Goal: Task Accomplishment & Management: Manage account settings

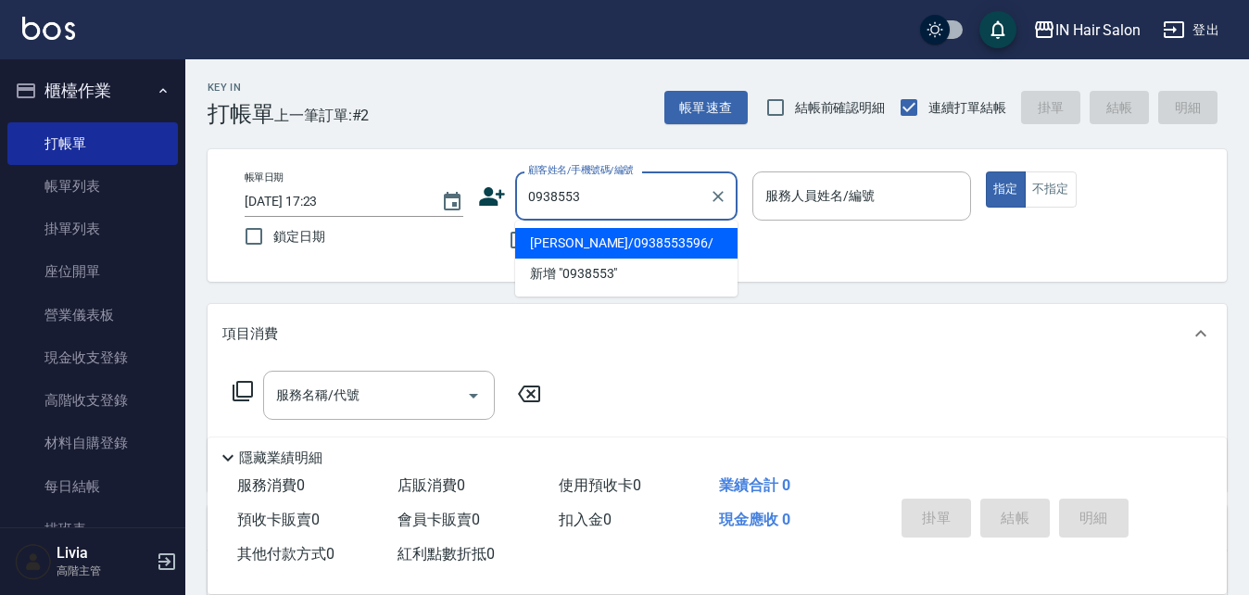
click at [597, 247] on li "[PERSON_NAME]/0938553596/" at bounding box center [626, 243] width 222 height 31
type input "[PERSON_NAME]/0938553596/"
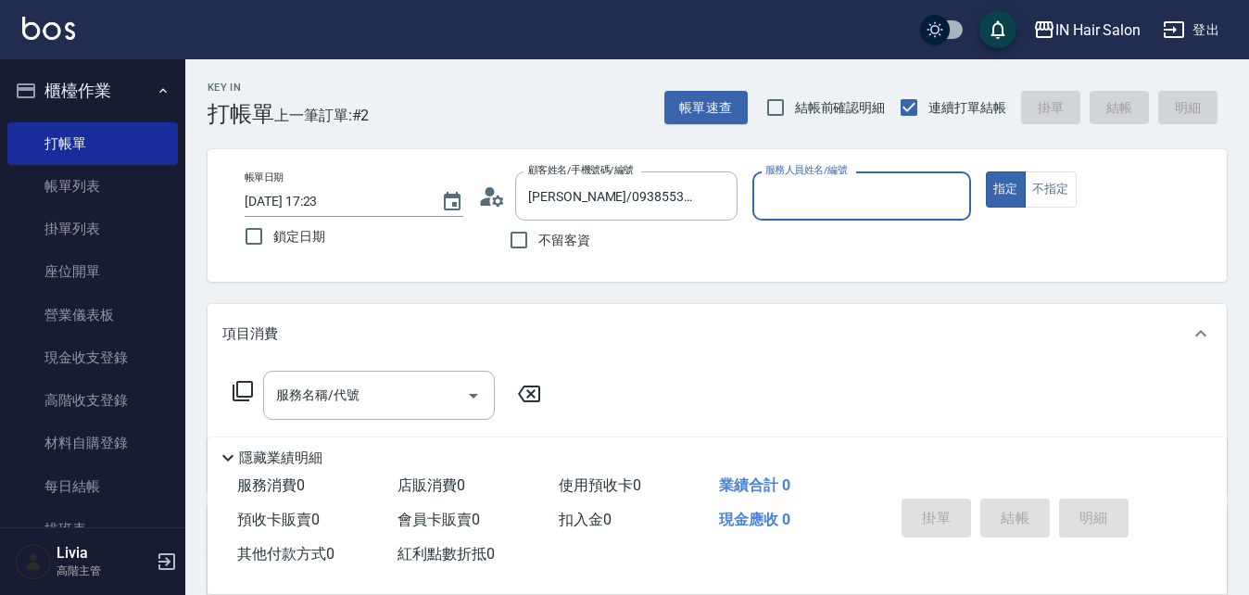
type input "6號設計師[PERSON_NAME]-6"
click at [246, 382] on icon at bounding box center [243, 391] width 20 height 20
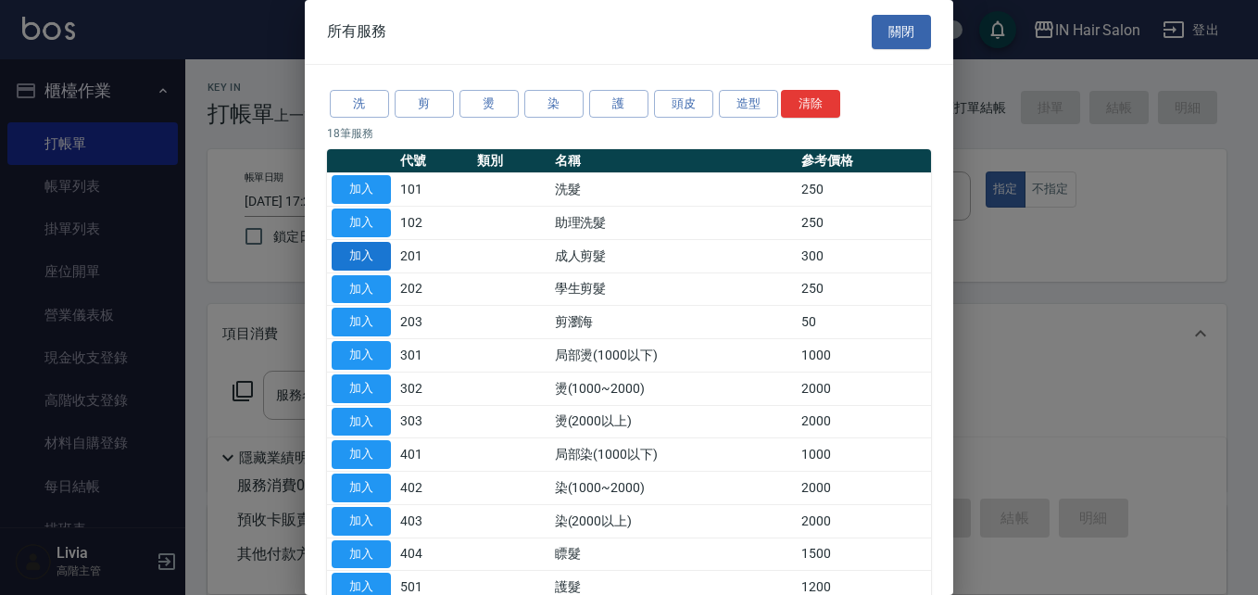
click at [360, 252] on button "加入" at bounding box center [361, 256] width 59 height 29
type input "成人剪髮(201)"
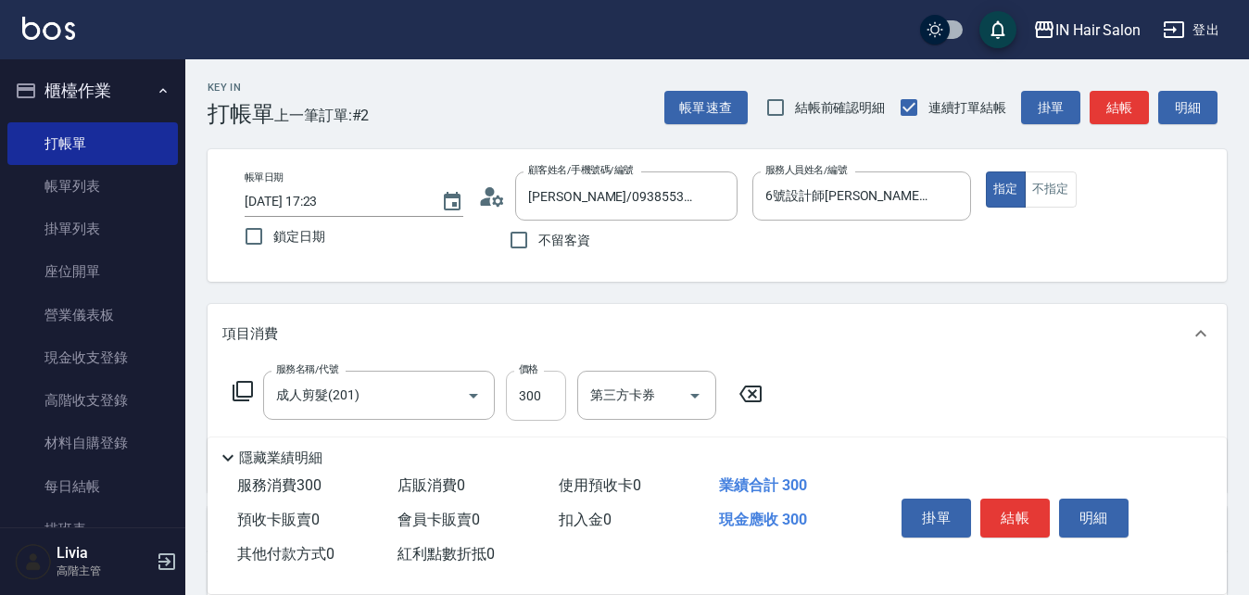
click at [542, 398] on input "300" at bounding box center [536, 396] width 60 height 50
type input "400"
click at [991, 395] on div "服務名稱/代號 成人剪髮(201) 服務名稱/代號 價格 400 價格 第三方卡券 第三方卡券" at bounding box center [717, 427] width 1019 height 129
click at [1013, 515] on button "結帳" at bounding box center [1014, 518] width 69 height 39
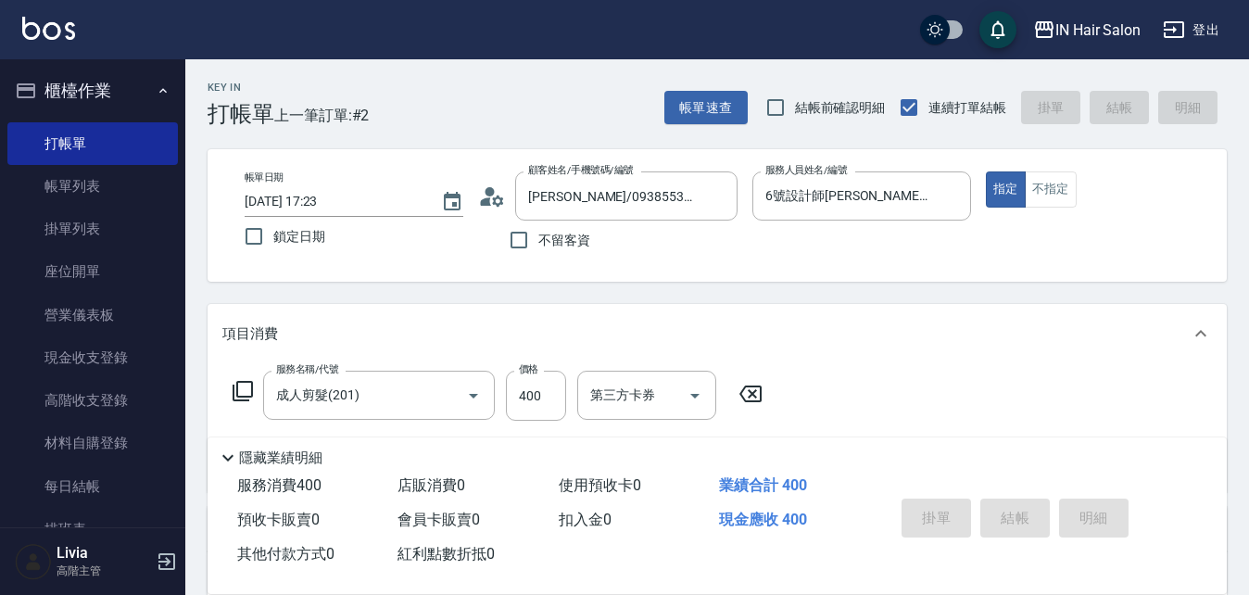
type input "2025/08/22 17:53"
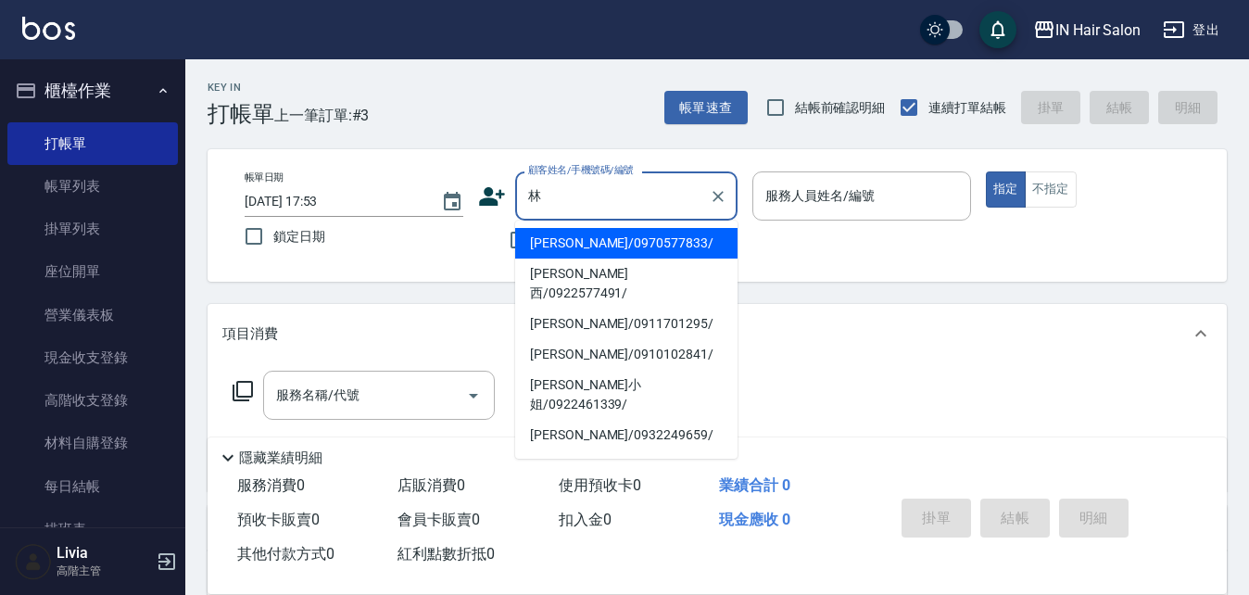
click at [606, 238] on li "林佳蓉/0970577833/" at bounding box center [626, 243] width 222 height 31
type input "林佳蓉/0970577833/"
type input "7號設計師Erica-7"
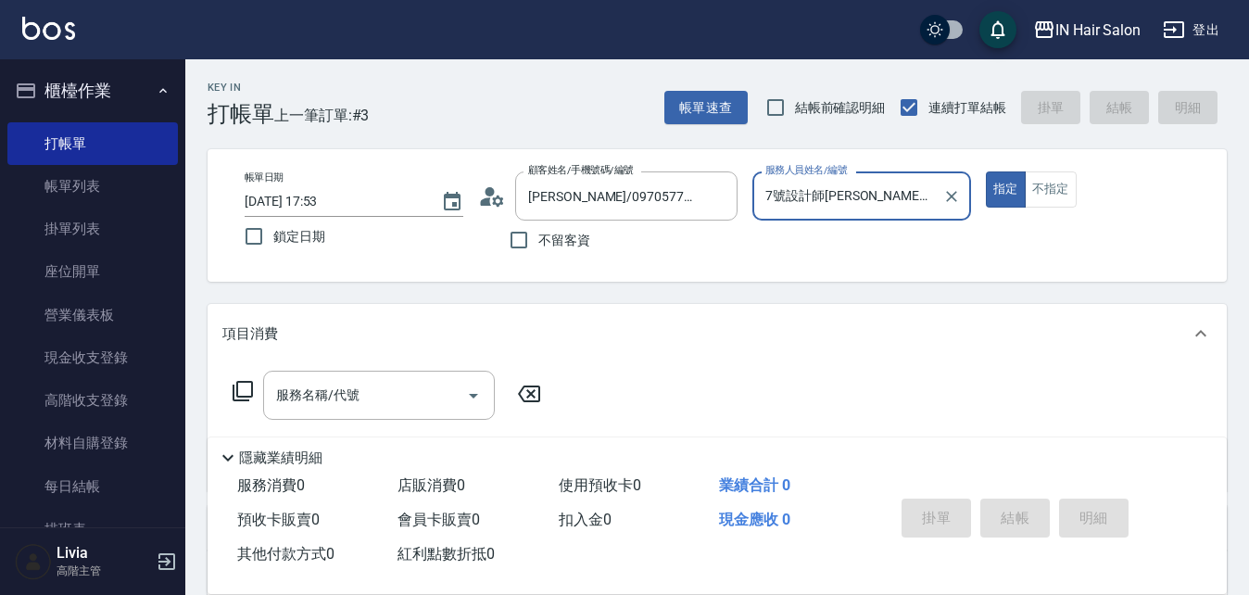
click at [266, 364] on div "服務名稱/代號 服務名稱/代號" at bounding box center [717, 427] width 1019 height 128
click at [246, 385] on icon at bounding box center [243, 391] width 22 height 22
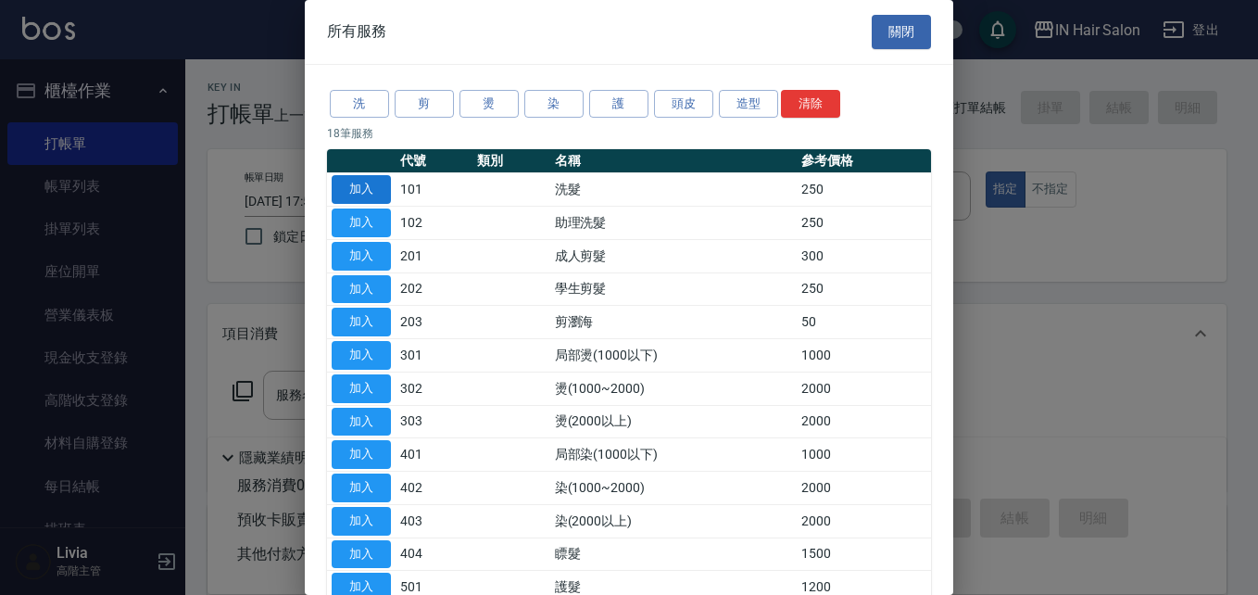
drag, startPoint x: 372, startPoint y: 187, endPoint x: 334, endPoint y: 244, distance: 68.1
click at [370, 187] on button "加入" at bounding box center [361, 189] width 59 height 29
type input "洗髮(101)"
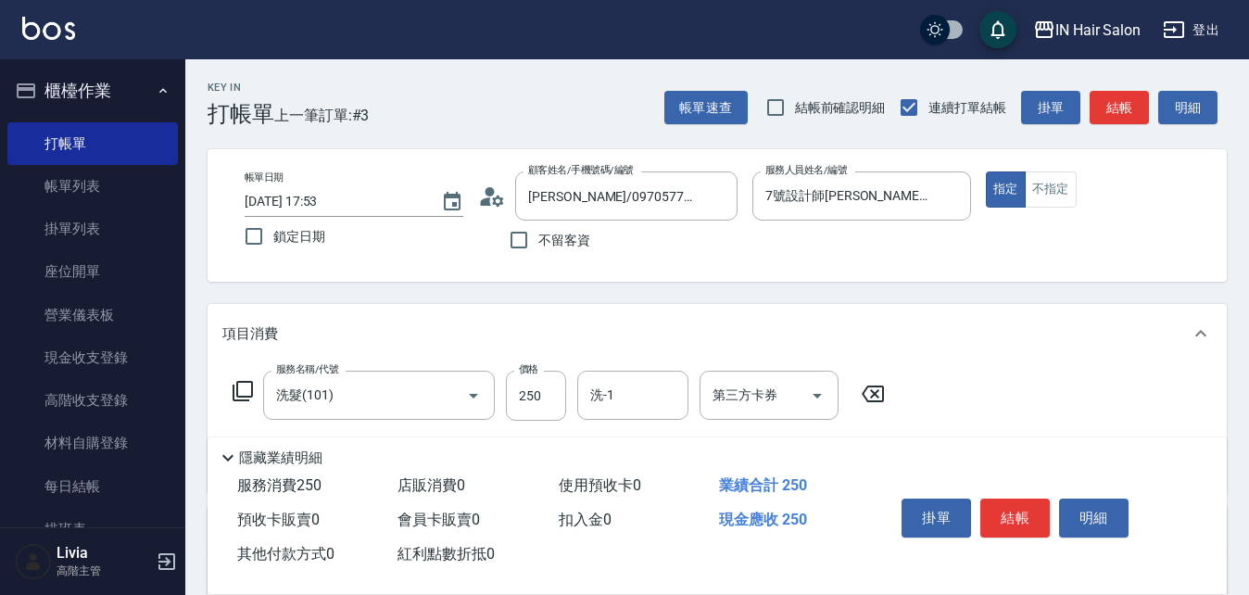
click at [244, 391] on icon at bounding box center [243, 391] width 22 height 22
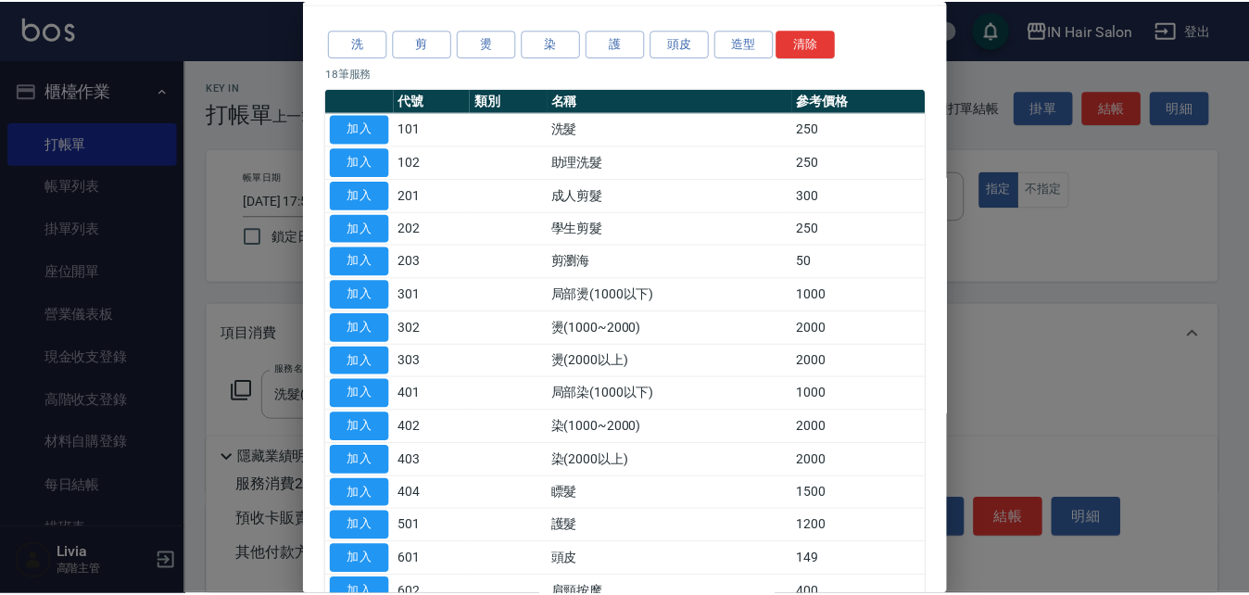
scroll to position [93, 0]
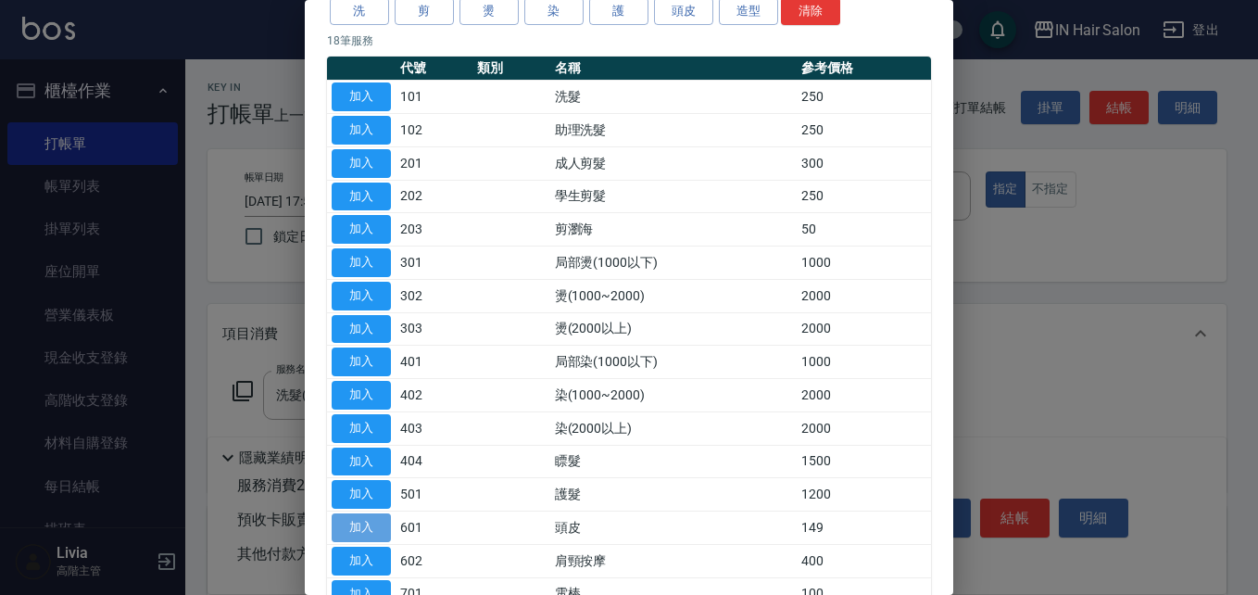
click at [354, 524] on button "加入" at bounding box center [361, 527] width 59 height 29
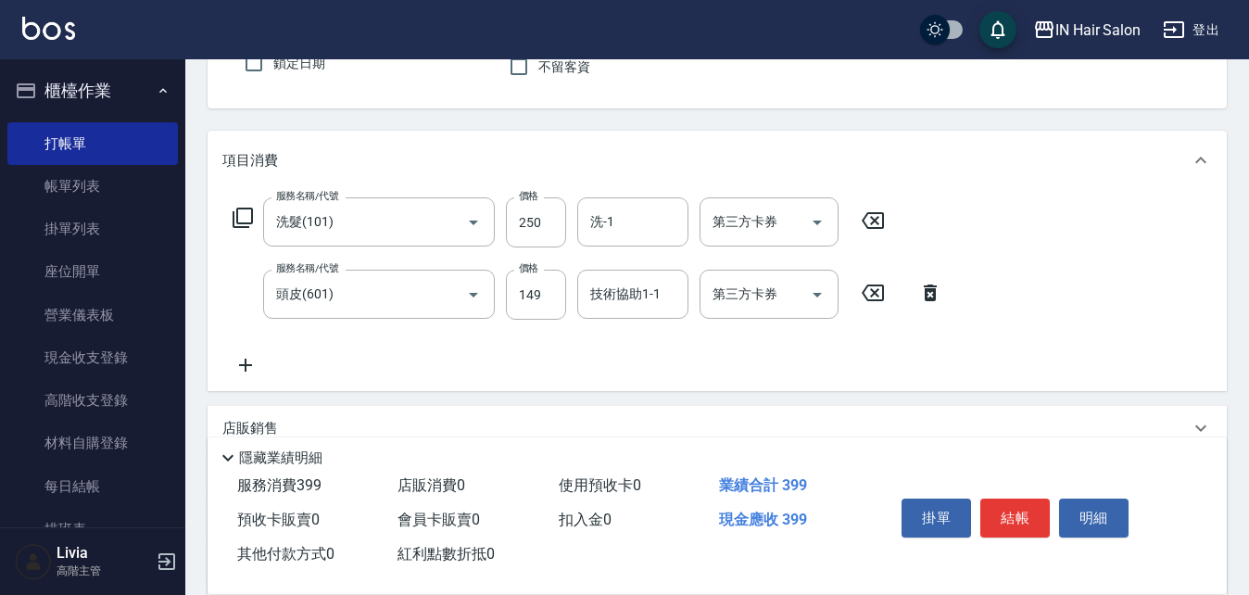
scroll to position [185, 0]
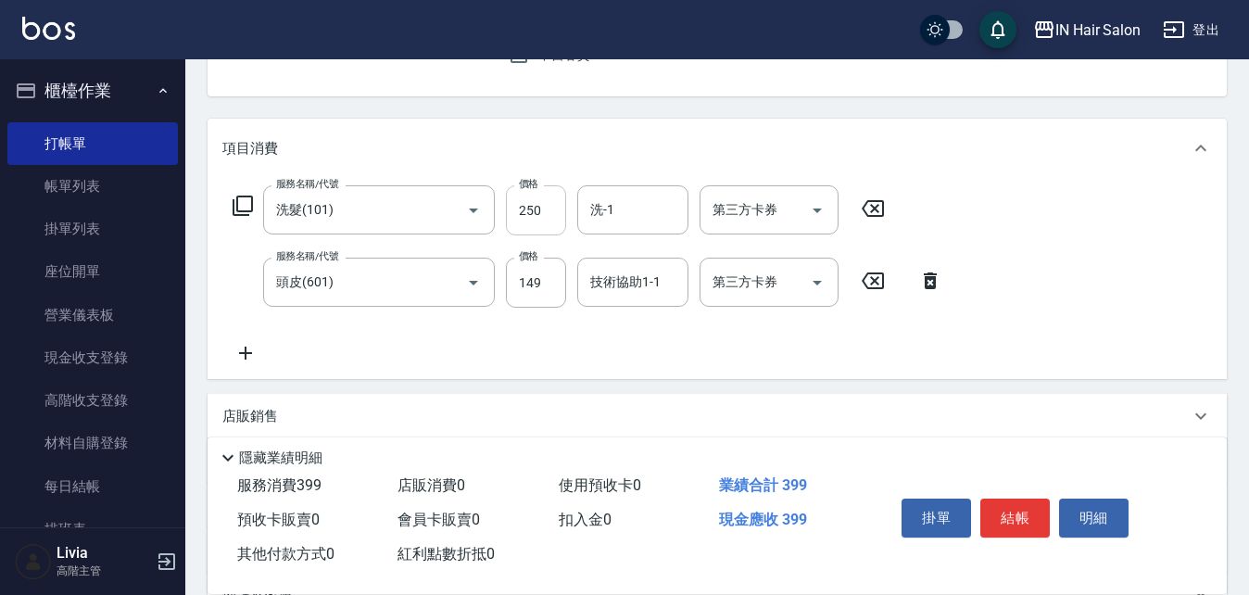
click at [540, 207] on input "250" at bounding box center [536, 210] width 60 height 50
type input "300"
drag, startPoint x: 458, startPoint y: 338, endPoint x: 508, endPoint y: 309, distance: 58.2
click at [459, 338] on div "服務名稱/代號 洗髮(101) 服務名稱/代號 價格 300 價格 洗-1 洗-1 第三方卡券 第三方卡券 服務名稱/代號 頭皮(601) 服務名稱/代號 價…" at bounding box center [587, 274] width 731 height 179
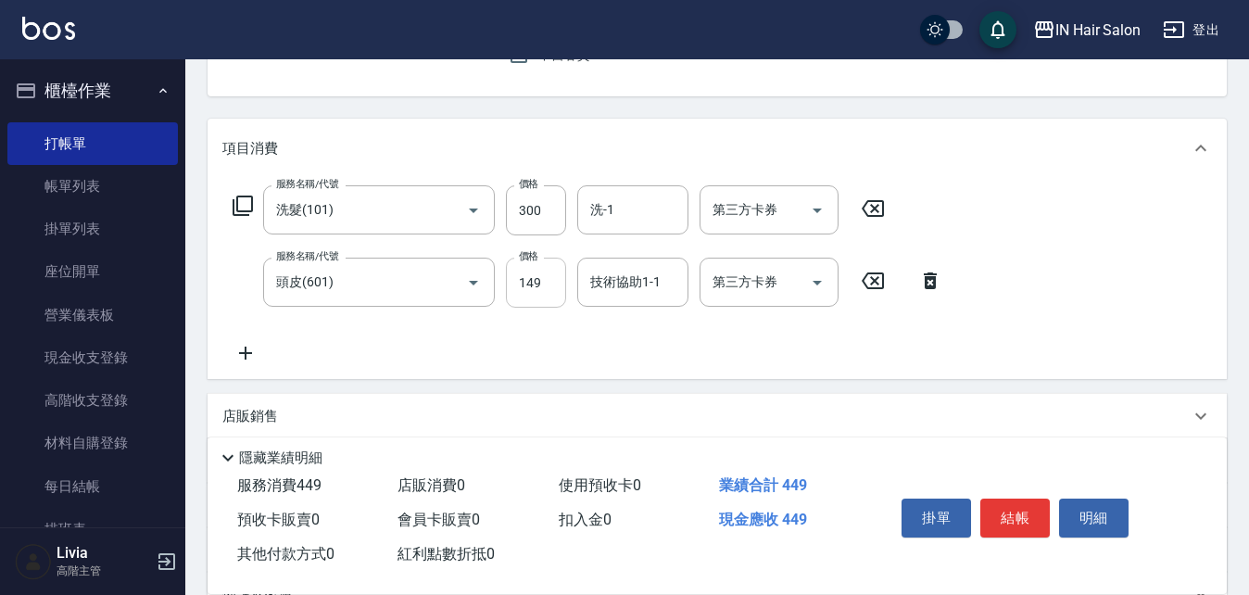
drag, startPoint x: 534, startPoint y: 291, endPoint x: 526, endPoint y: 300, distance: 11.9
click at [534, 291] on input "149" at bounding box center [536, 283] width 60 height 50
type input "100"
click at [441, 352] on div "服務名稱/代號 洗髮(101) 服務名稱/代號 價格 300 價格 洗-1 洗-1 第三方卡券 第三方卡券 服務名稱/代號 頭皮(601) 服務名稱/代號 價…" at bounding box center [587, 274] width 731 height 179
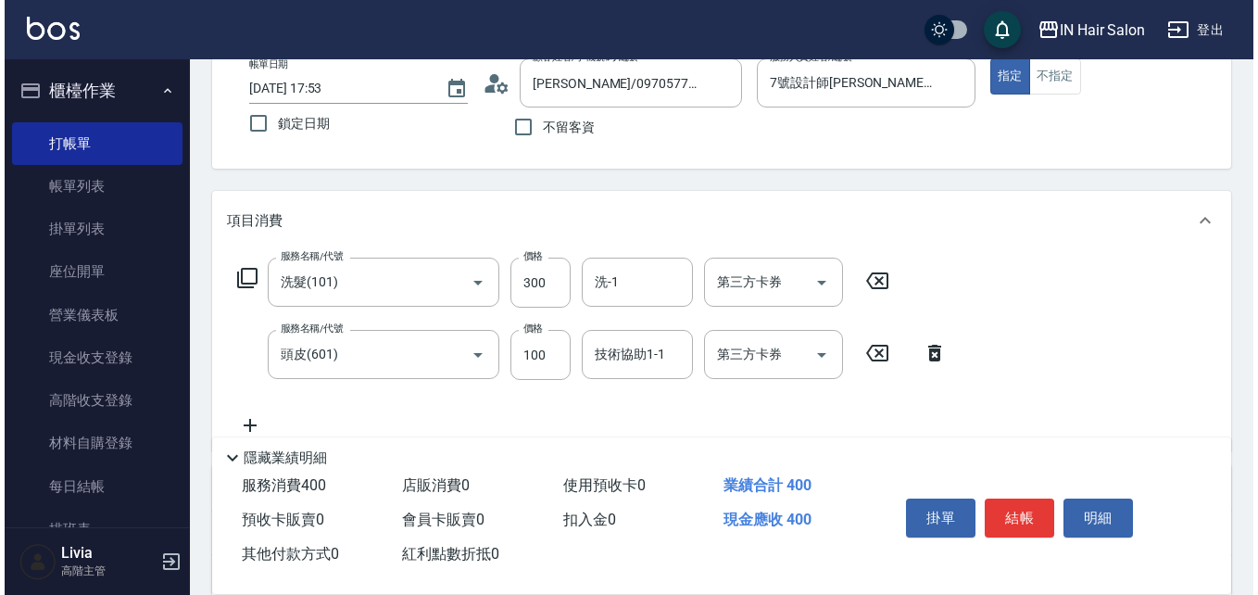
scroll to position [0, 0]
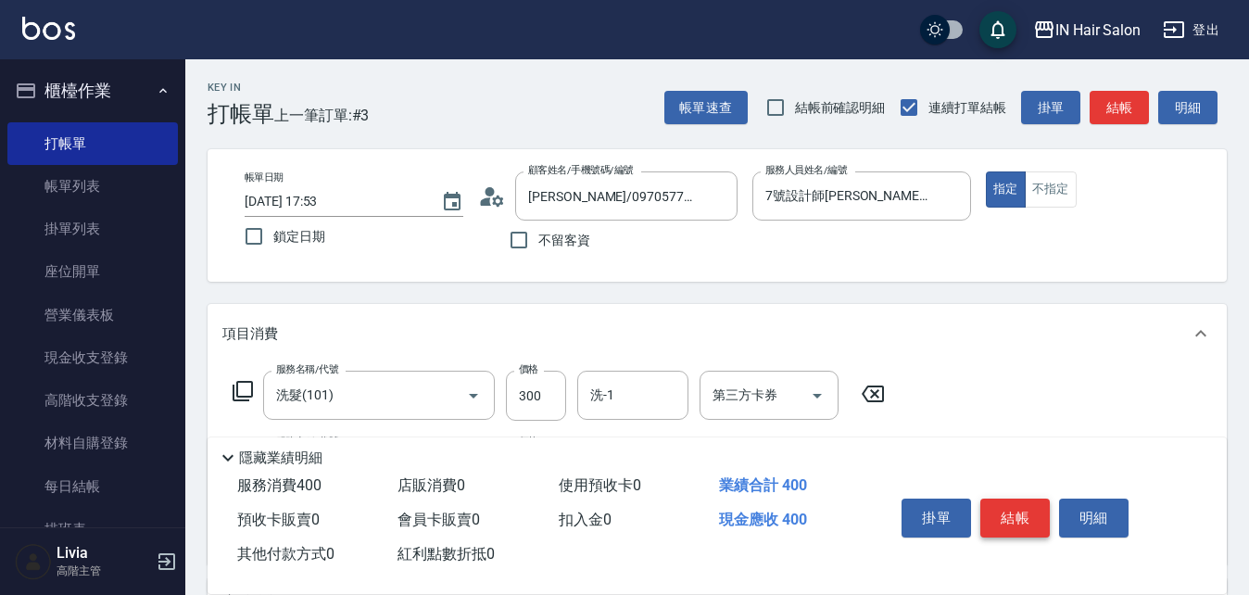
click at [1009, 510] on button "結帳" at bounding box center [1014, 518] width 69 height 39
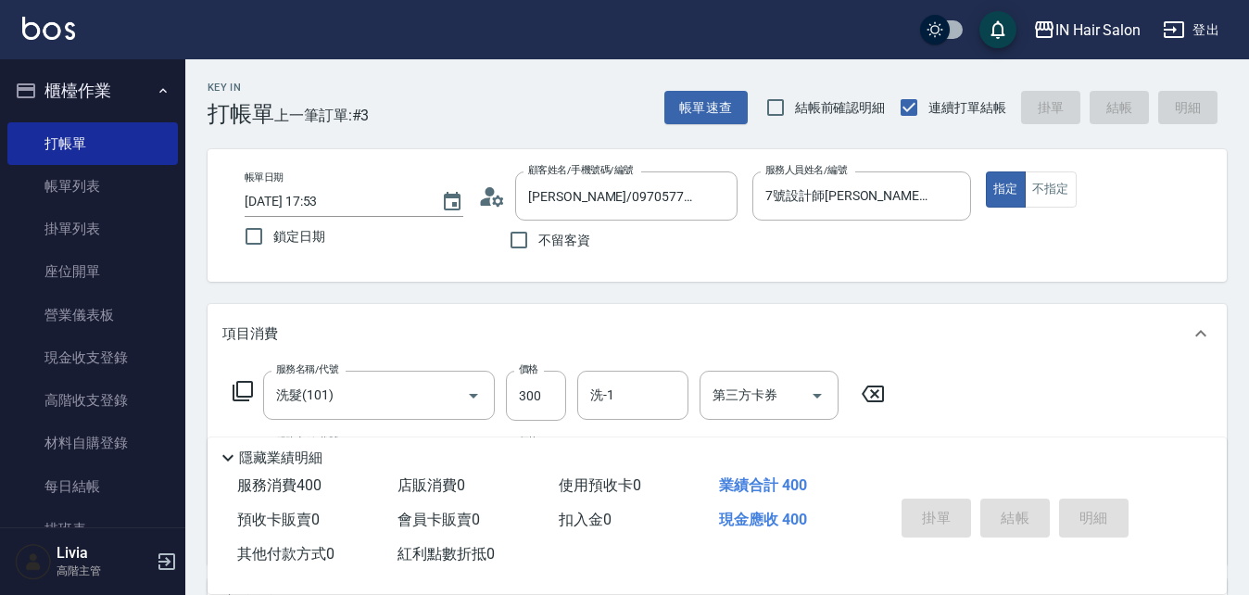
type input "2025/08/22 17:54"
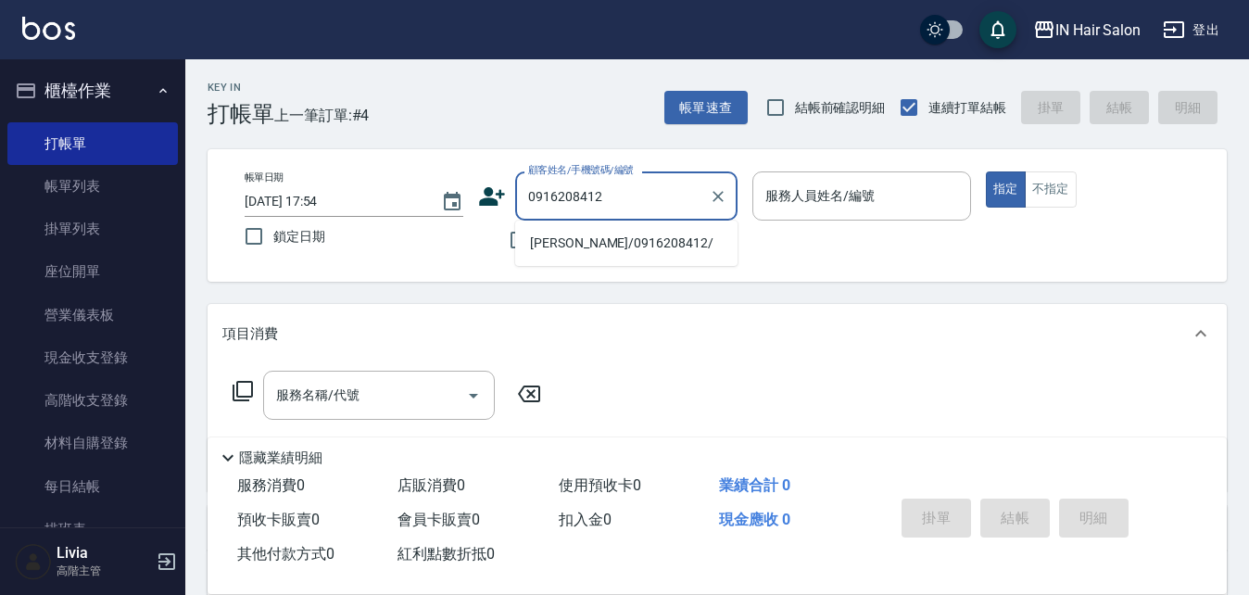
click at [537, 241] on li "魏凡寧/0916208412/" at bounding box center [626, 243] width 222 height 31
type input "魏凡寧/0916208412/"
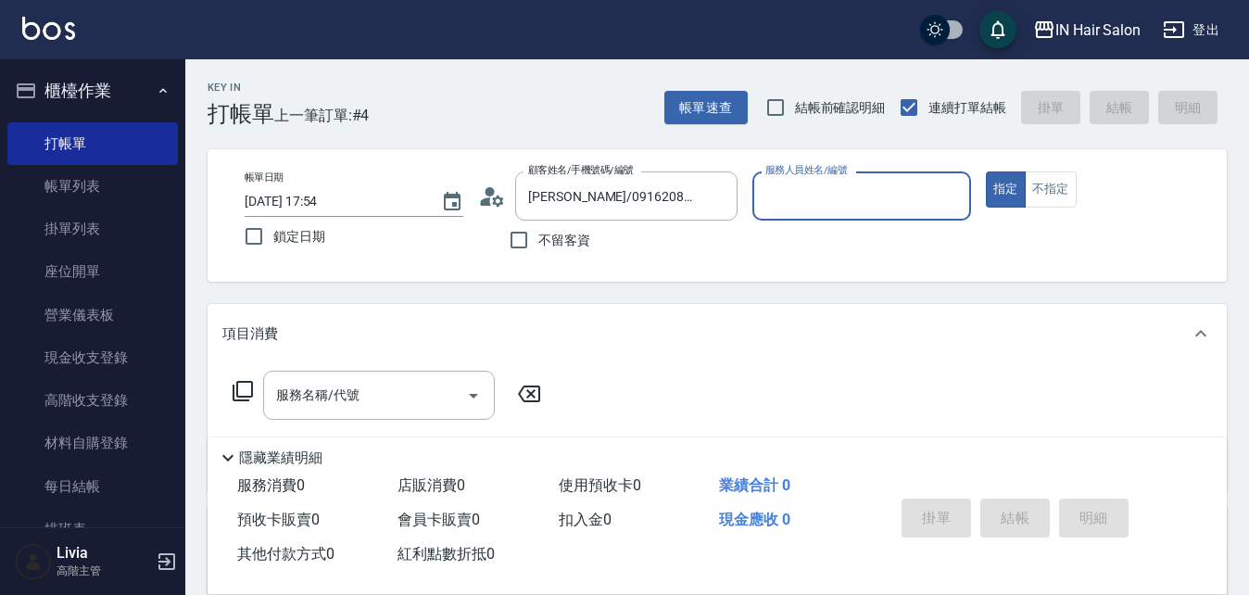
type input "8號店長Livia-8"
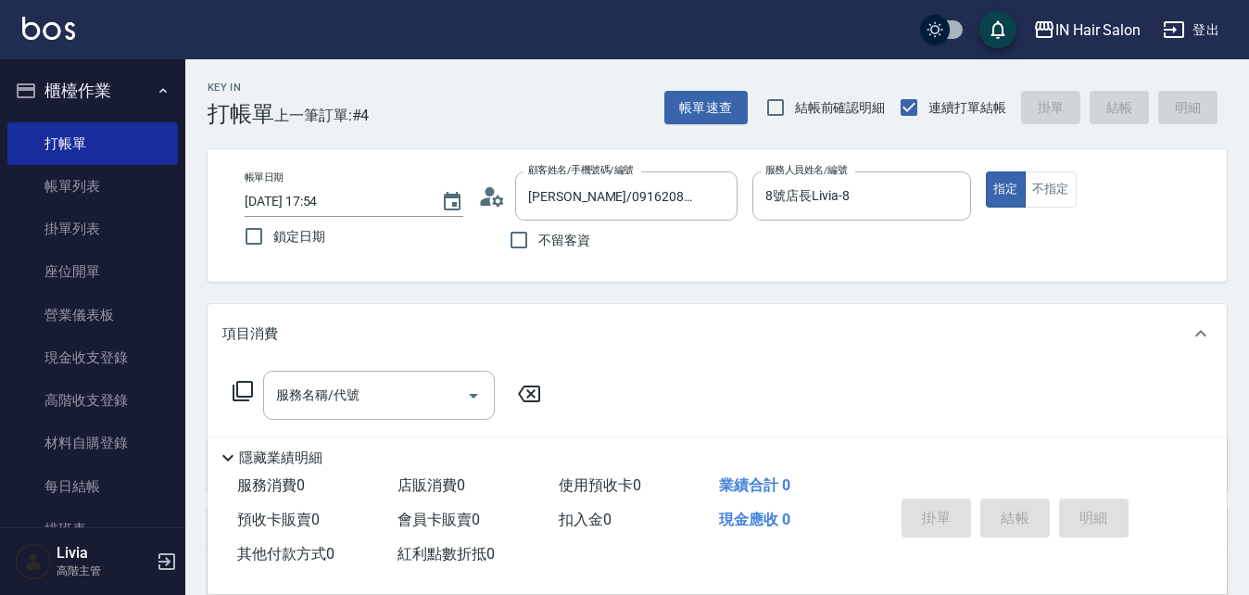
click at [240, 387] on icon at bounding box center [243, 391] width 22 height 22
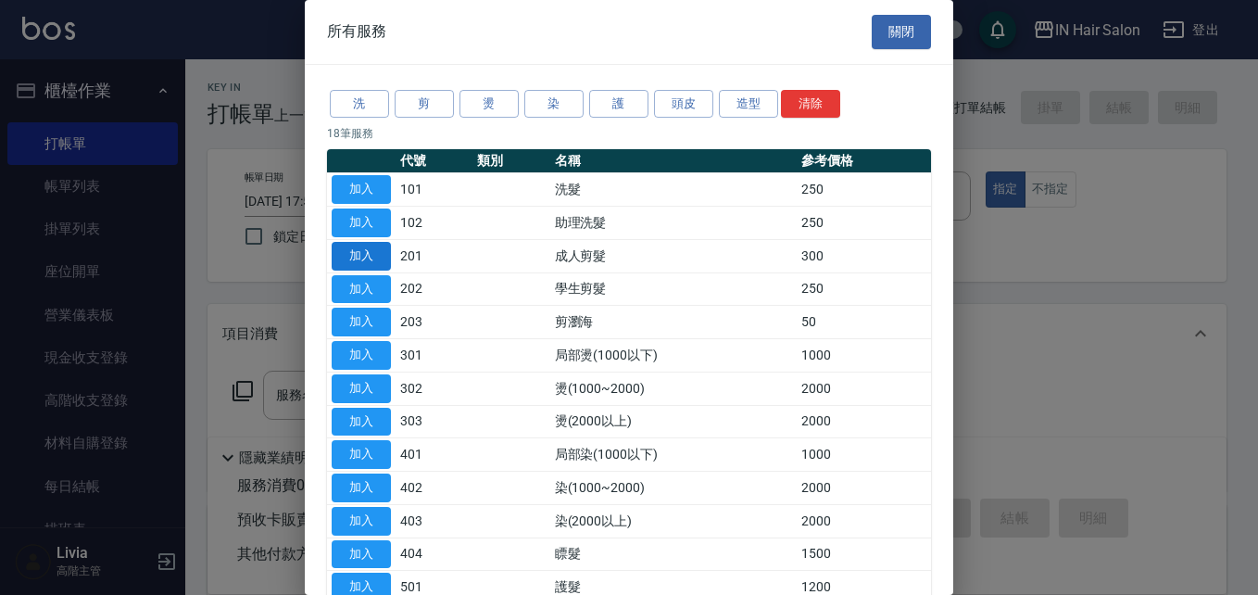
click at [366, 256] on button "加入" at bounding box center [361, 256] width 59 height 29
type input "成人剪髮(201)"
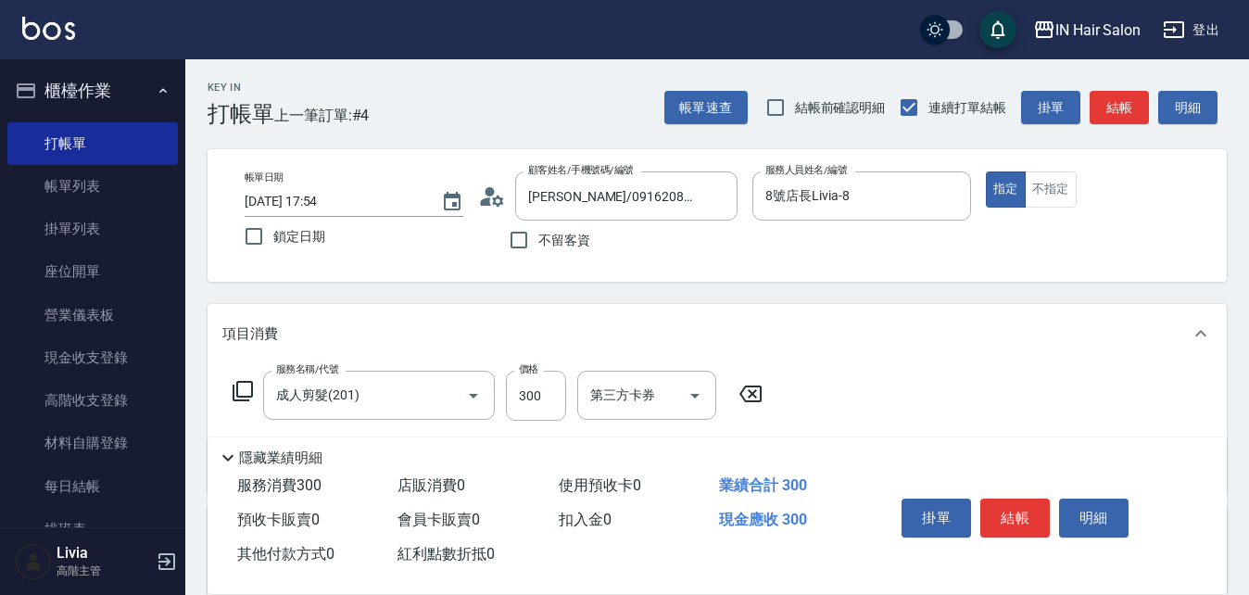
click at [246, 387] on icon at bounding box center [243, 391] width 22 height 22
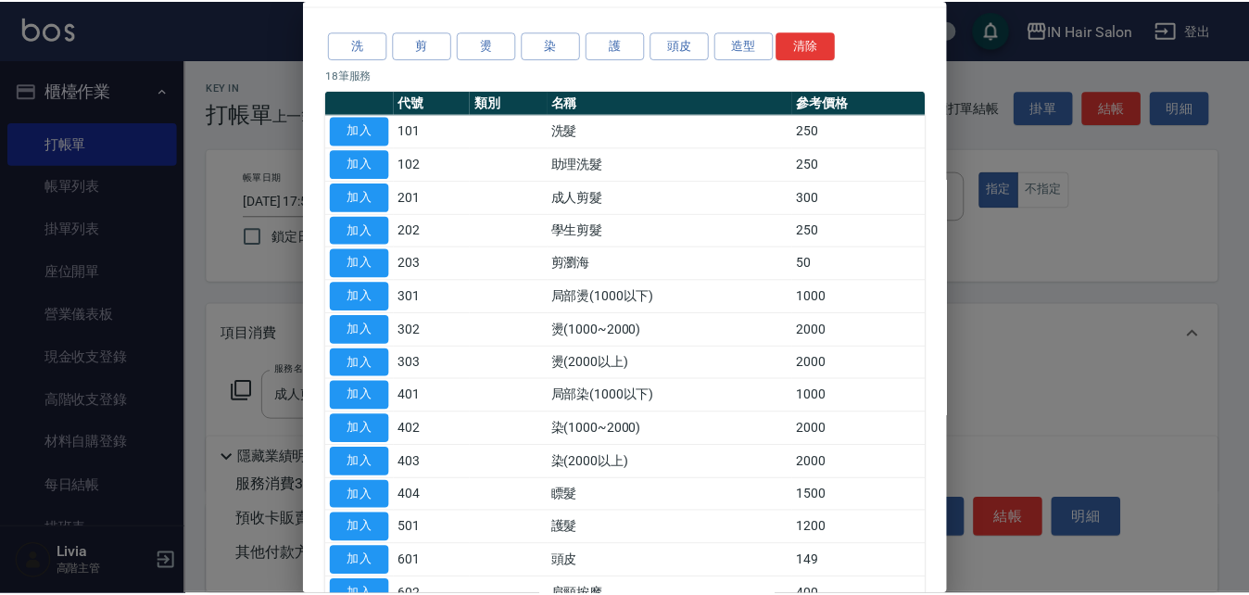
scroll to position [185, 0]
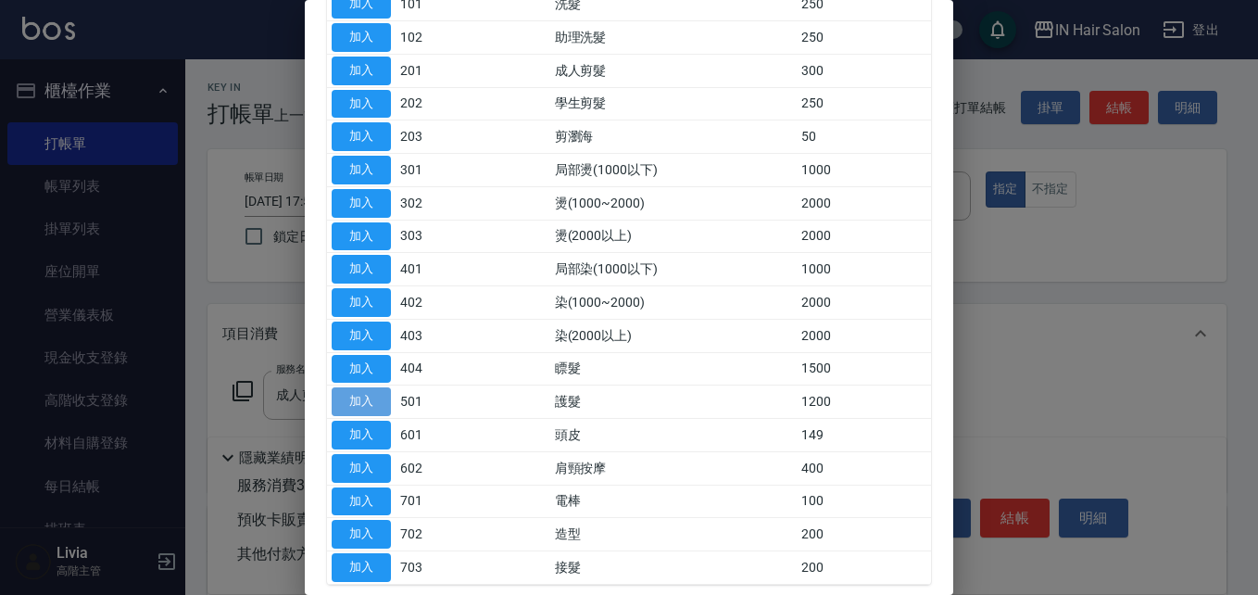
click at [369, 400] on button "加入" at bounding box center [361, 401] width 59 height 29
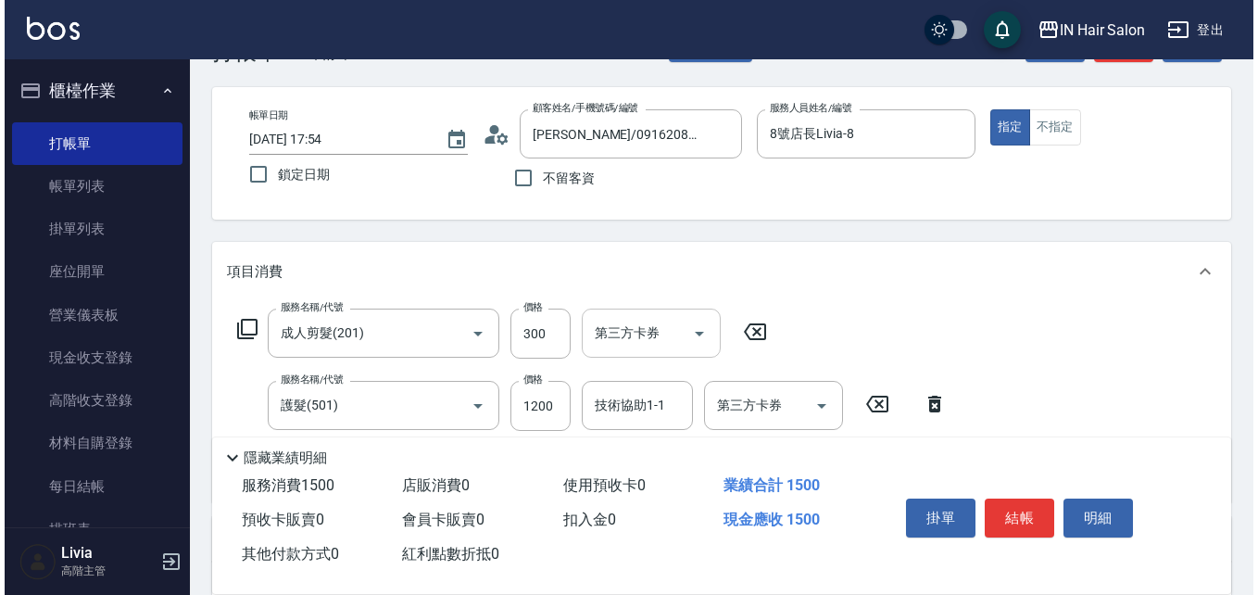
scroll to position [93, 0]
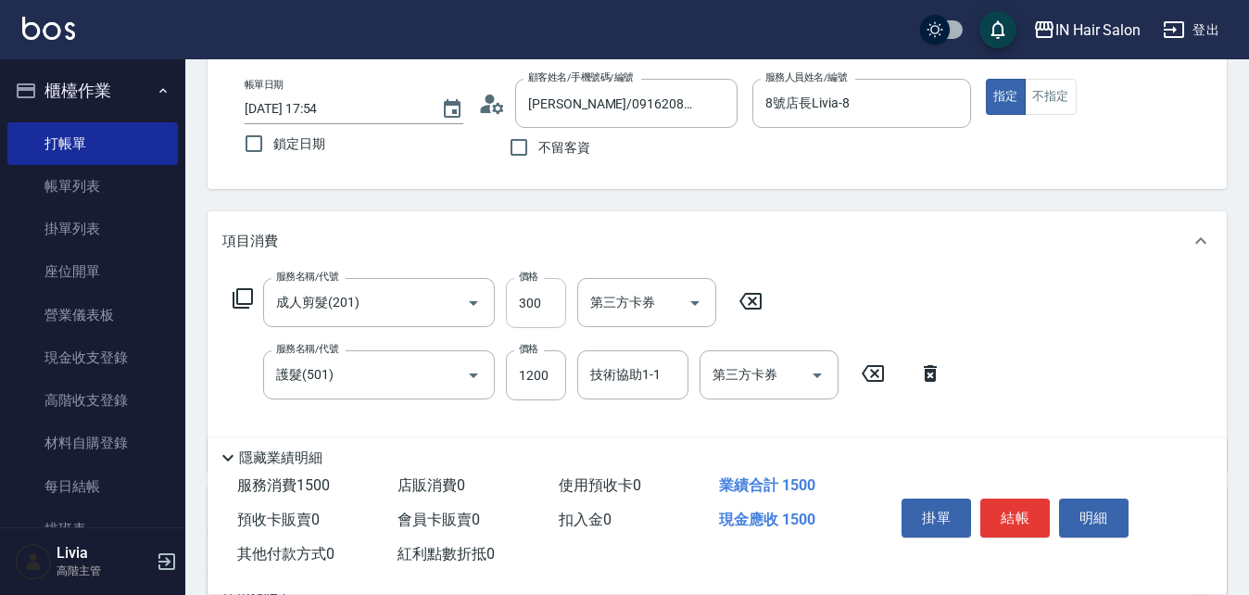
click at [555, 313] on input "300" at bounding box center [536, 303] width 60 height 50
type input "400"
click at [499, 412] on div "服務名稱/代號 成人剪髮(201) 服務名稱/代號 價格 400 價格 第三方卡券 第三方卡券 服務名稱/代號 護髮(501) 服務名稱/代號 價格 1200…" at bounding box center [587, 367] width 731 height 179
click at [545, 370] on input "1200" at bounding box center [536, 375] width 60 height 50
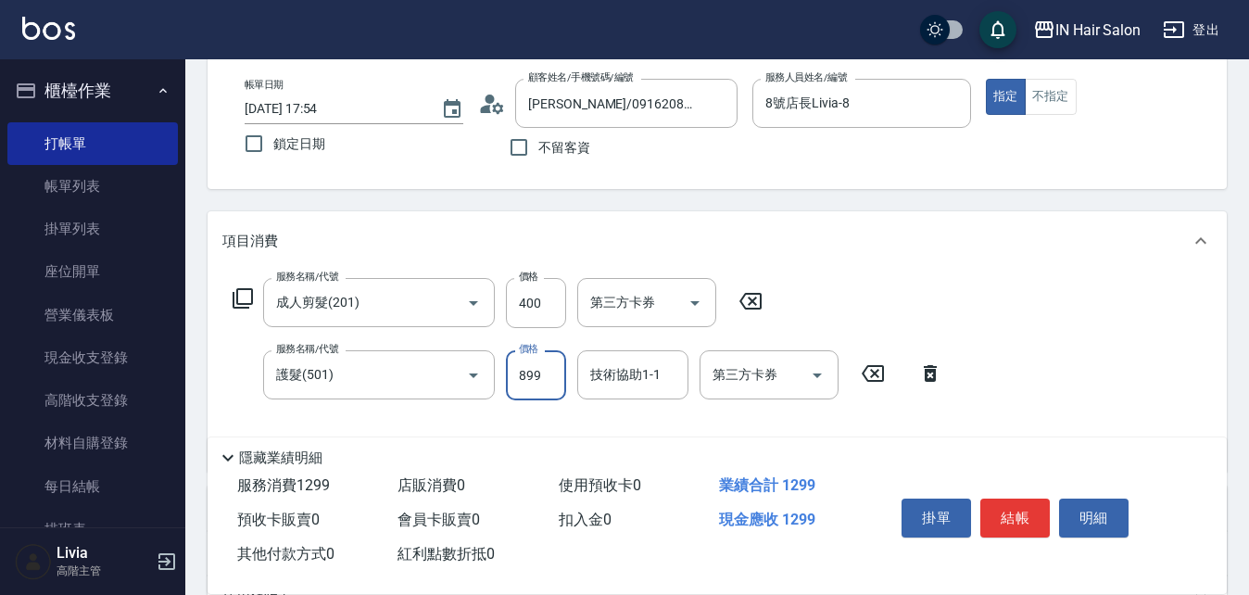
type input "899"
click at [1050, 392] on div "服務名稱/代號 成人剪髮(201) 服務名稱/代號 價格 400 價格 第三方卡券 第三方卡券 服務名稱/代號 護髮(501) 服務名稱/代號 價格 899 …" at bounding box center [717, 371] width 1019 height 201
click at [1012, 505] on button "結帳" at bounding box center [1014, 518] width 69 height 39
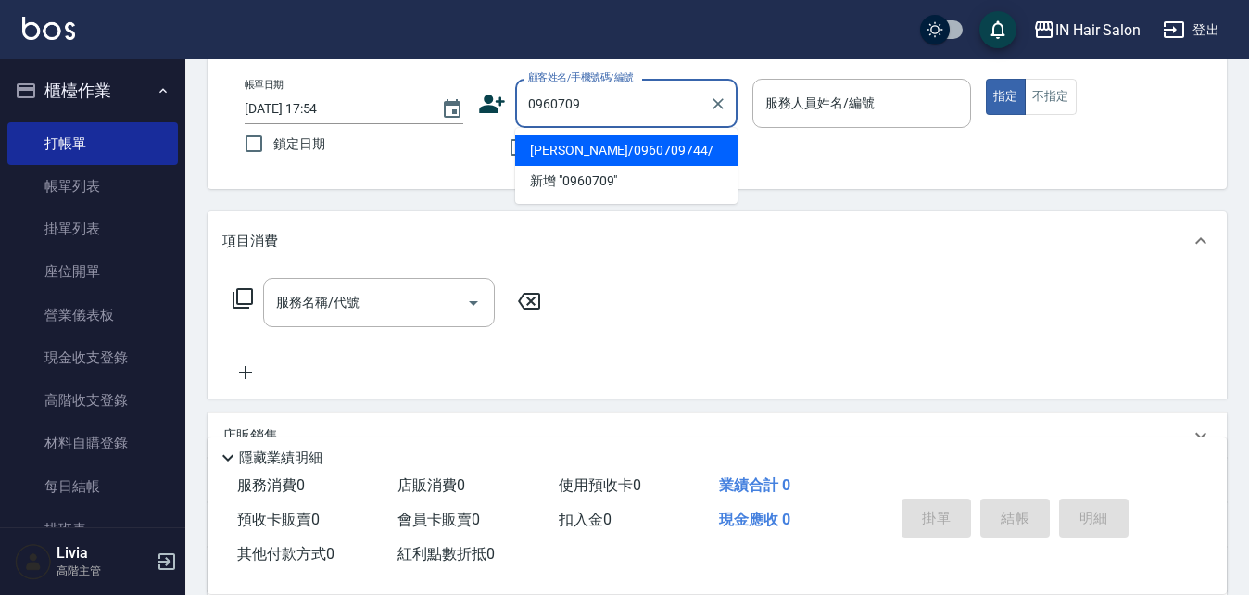
click at [614, 148] on li "林倩伊/0960709744/" at bounding box center [626, 150] width 222 height 31
type input "林倩伊/0960709744/"
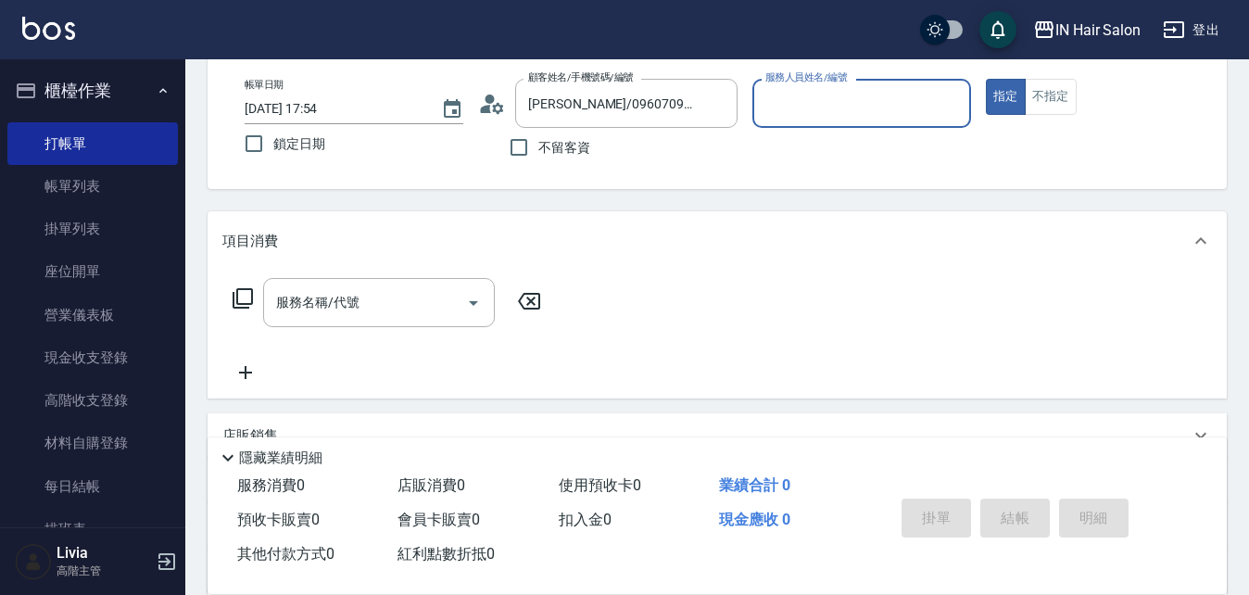
type input "6號設計師Molly-6"
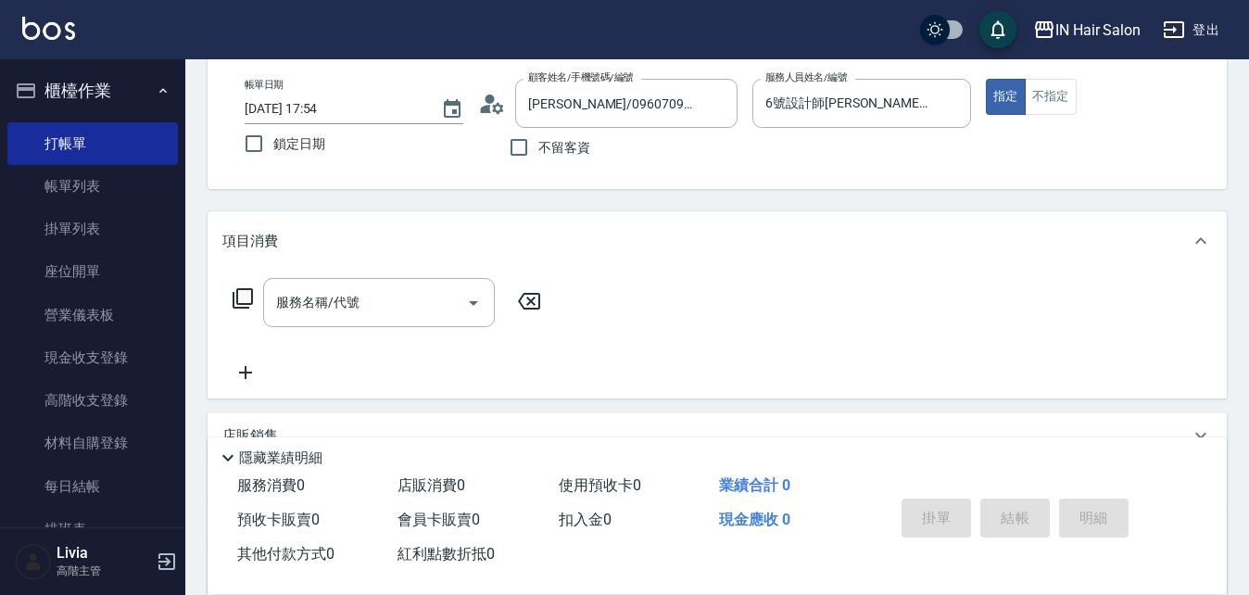
click at [246, 297] on icon at bounding box center [243, 298] width 22 height 22
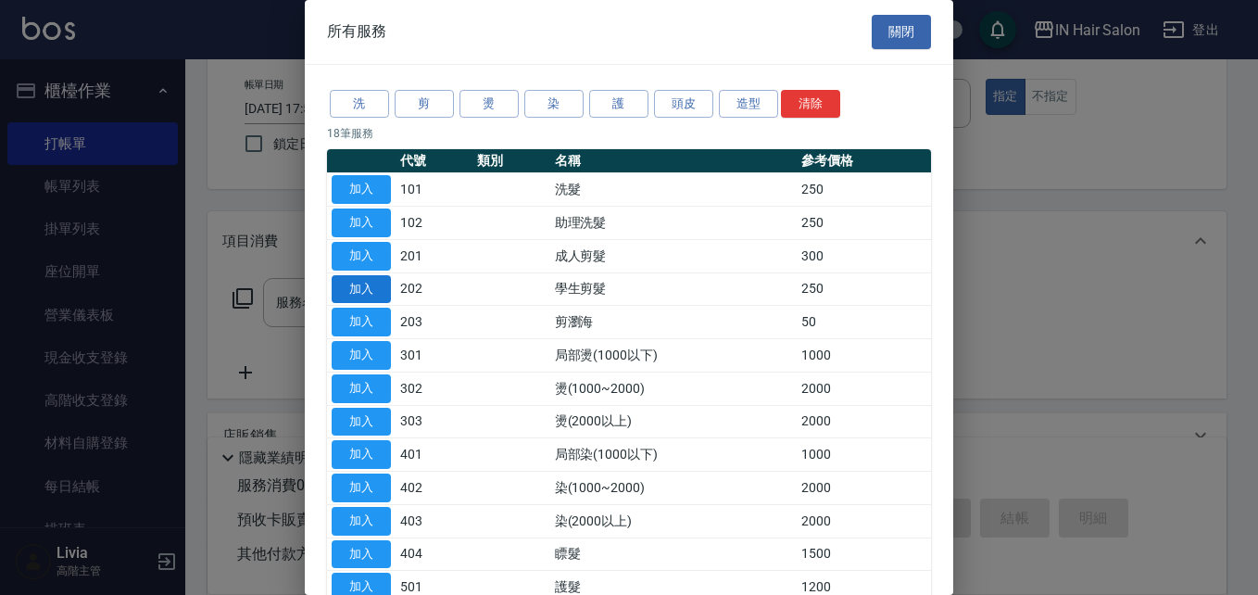
click at [354, 290] on button "加入" at bounding box center [361, 289] width 59 height 29
type input "學生剪髮(202)"
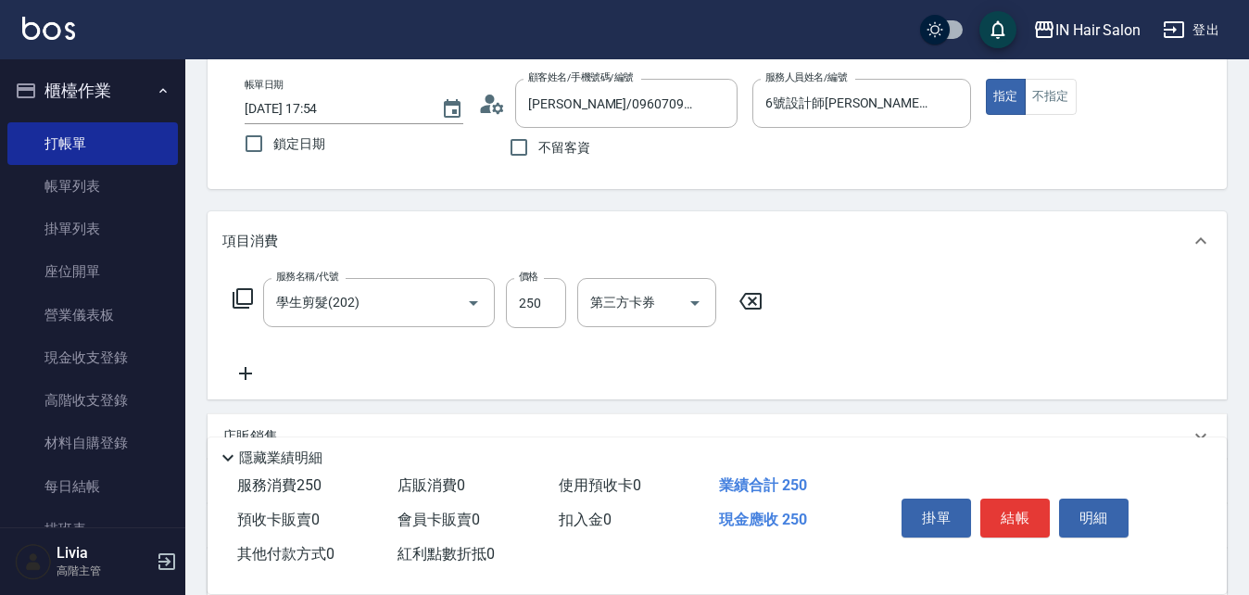
click at [248, 290] on icon at bounding box center [243, 298] width 20 height 20
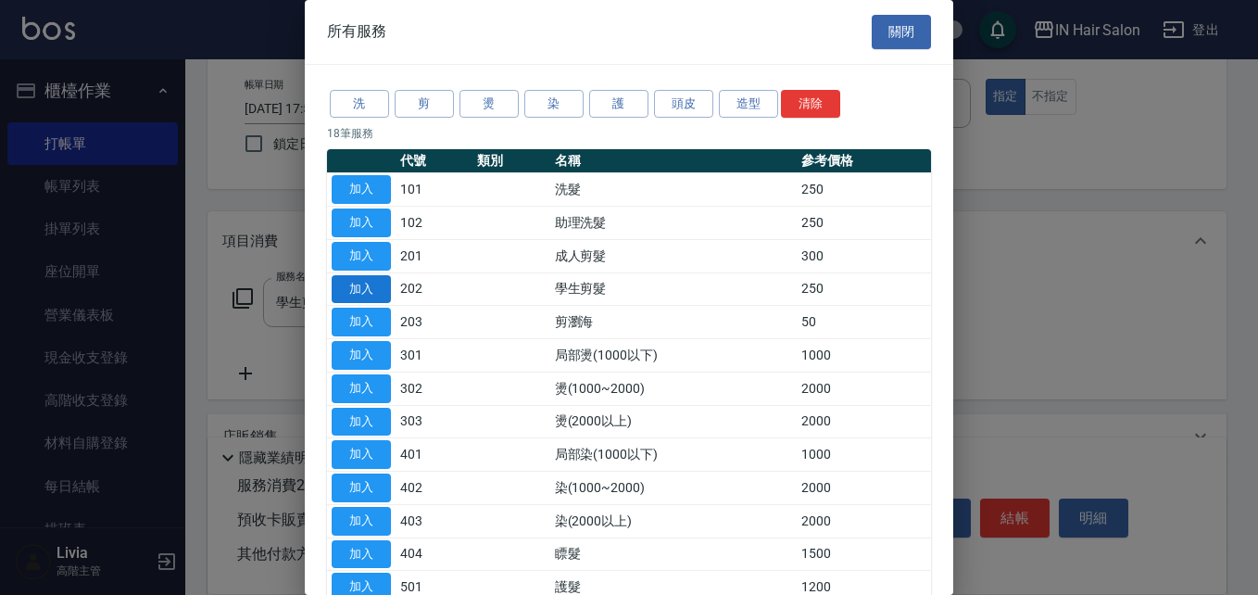
click at [375, 288] on button "加入" at bounding box center [361, 289] width 59 height 29
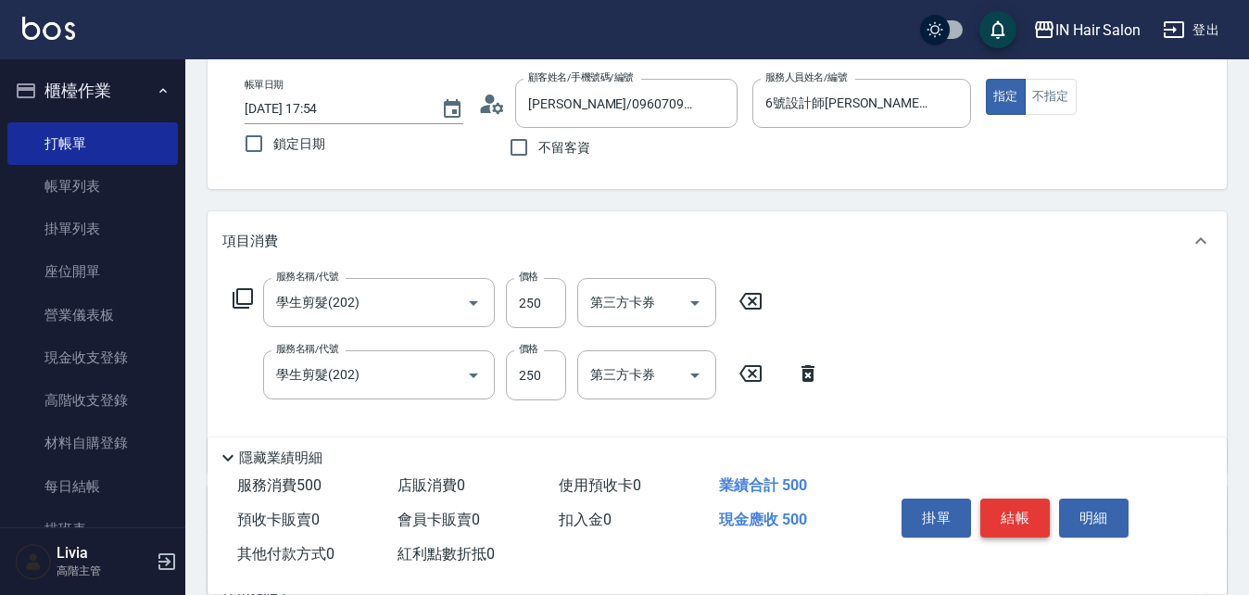
click at [1014, 502] on button "結帳" at bounding box center [1014, 518] width 69 height 39
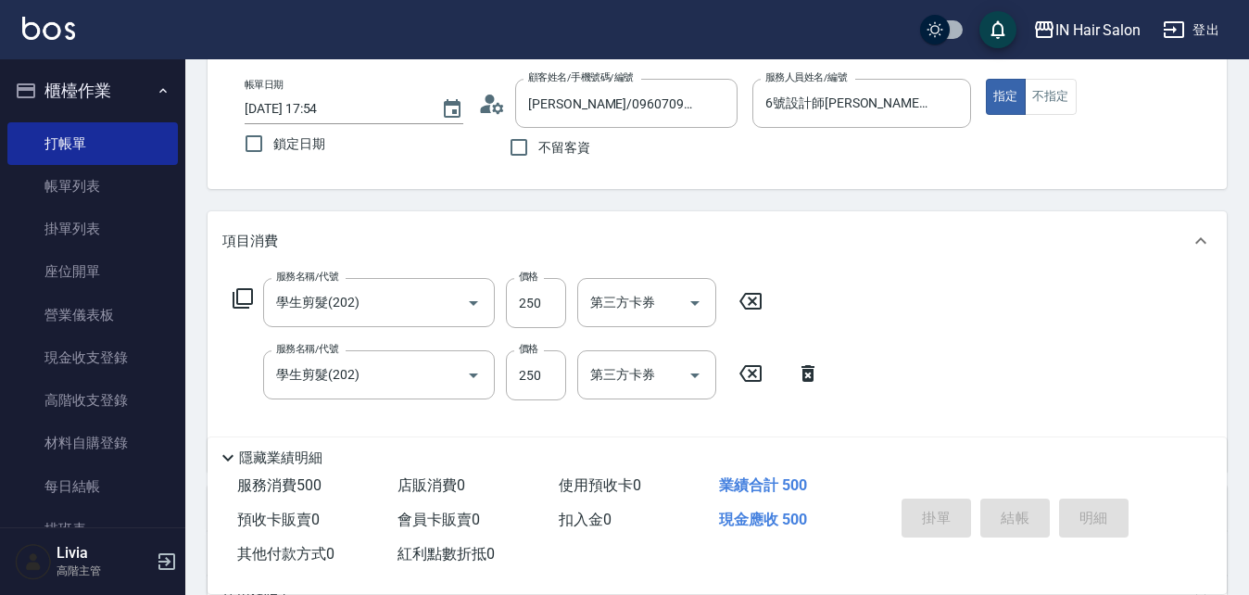
type input "2025/08/22 18:41"
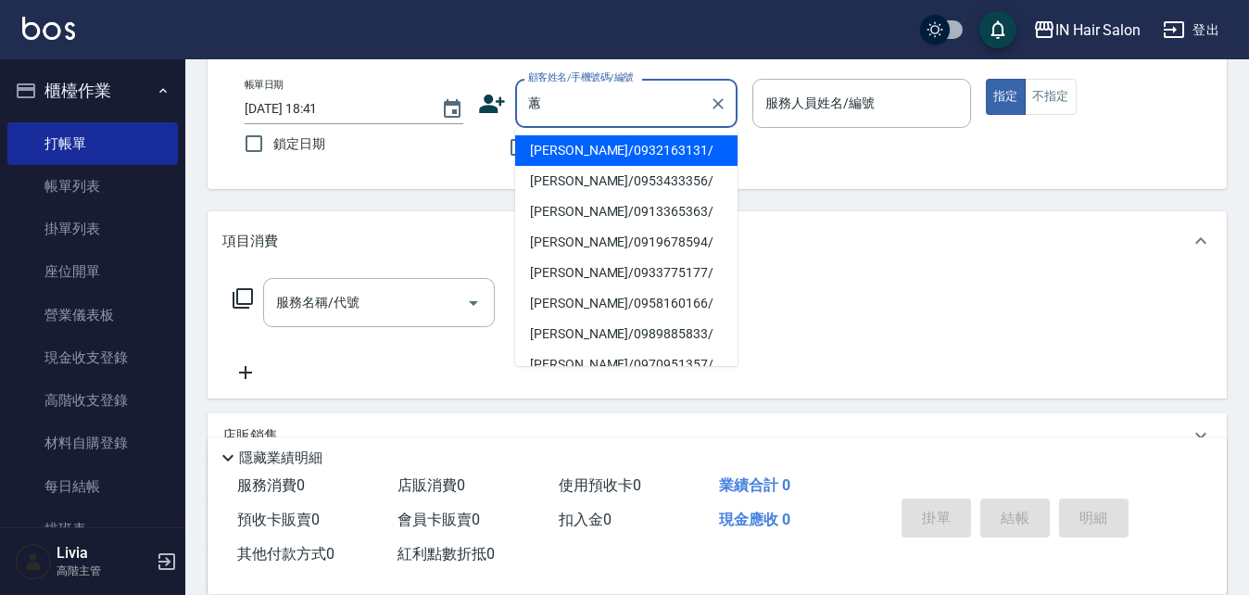
click at [566, 151] on li "吳蕙如/0932163131/" at bounding box center [626, 150] width 222 height 31
type input "吳蕙如/0932163131/"
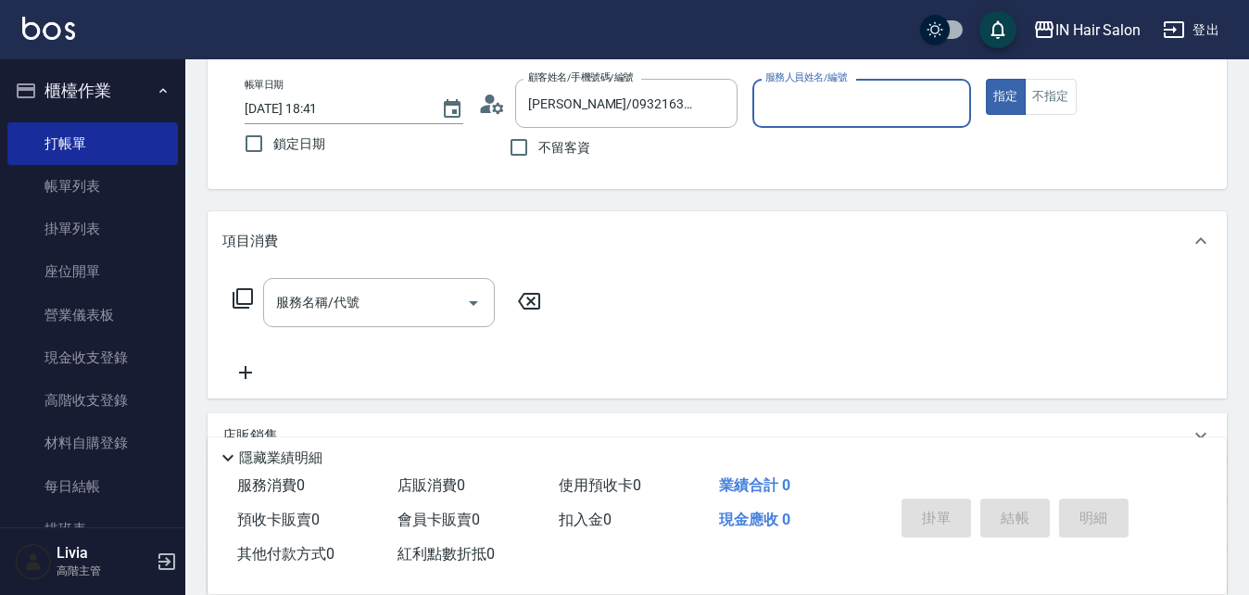
type input "7號設計師Erica-7"
click at [244, 299] on icon at bounding box center [243, 298] width 22 height 22
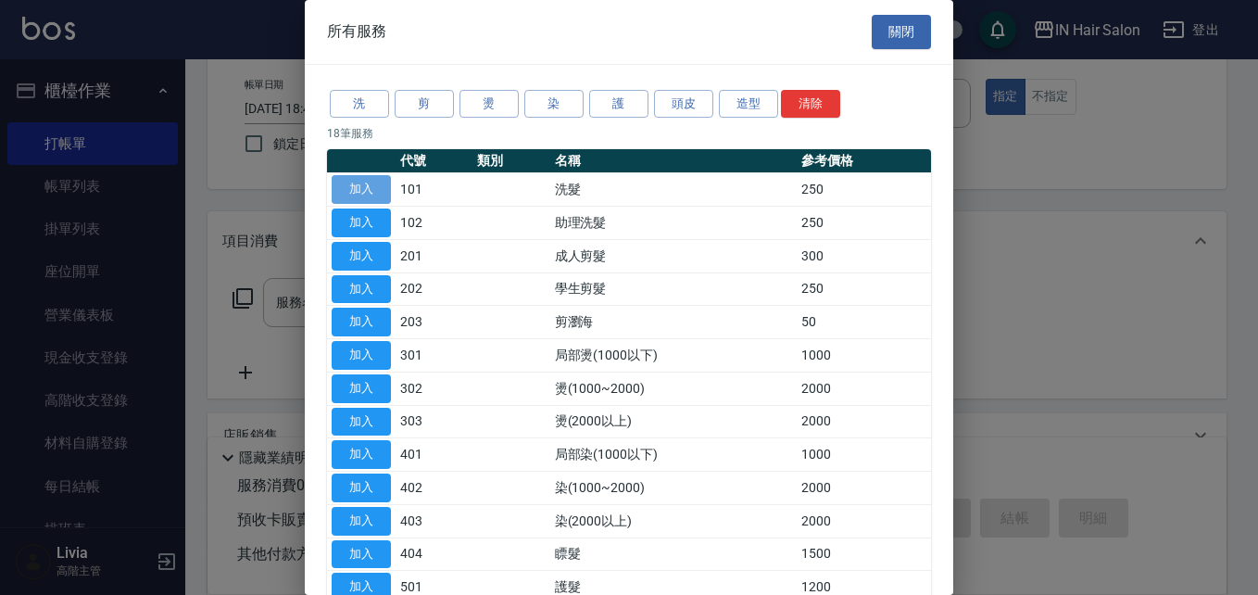
click at [369, 183] on button "加入" at bounding box center [361, 189] width 59 height 29
type input "洗髮(101)"
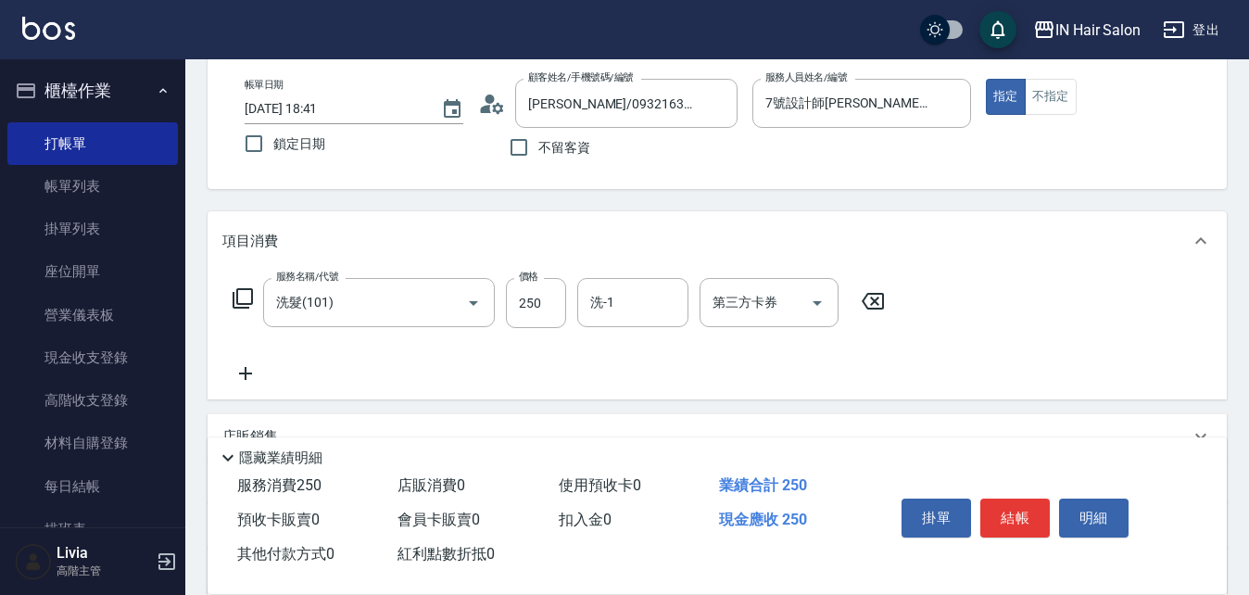
click at [246, 293] on icon at bounding box center [243, 298] width 22 height 22
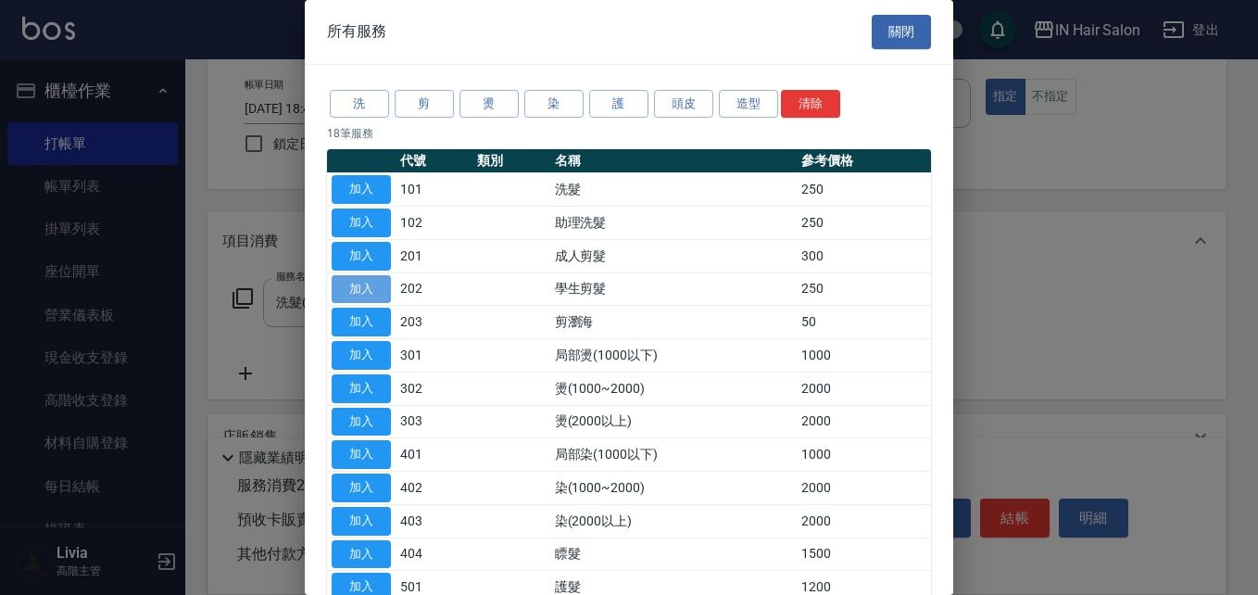
click at [364, 285] on button "加入" at bounding box center [361, 289] width 59 height 29
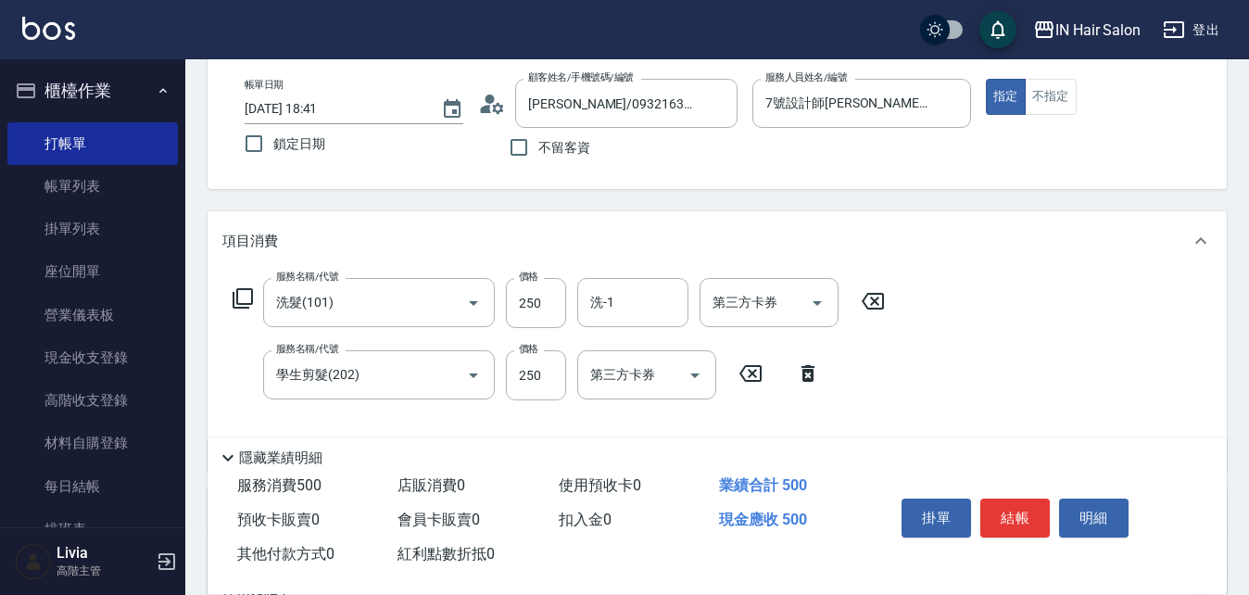
click at [247, 290] on icon at bounding box center [243, 298] width 20 height 20
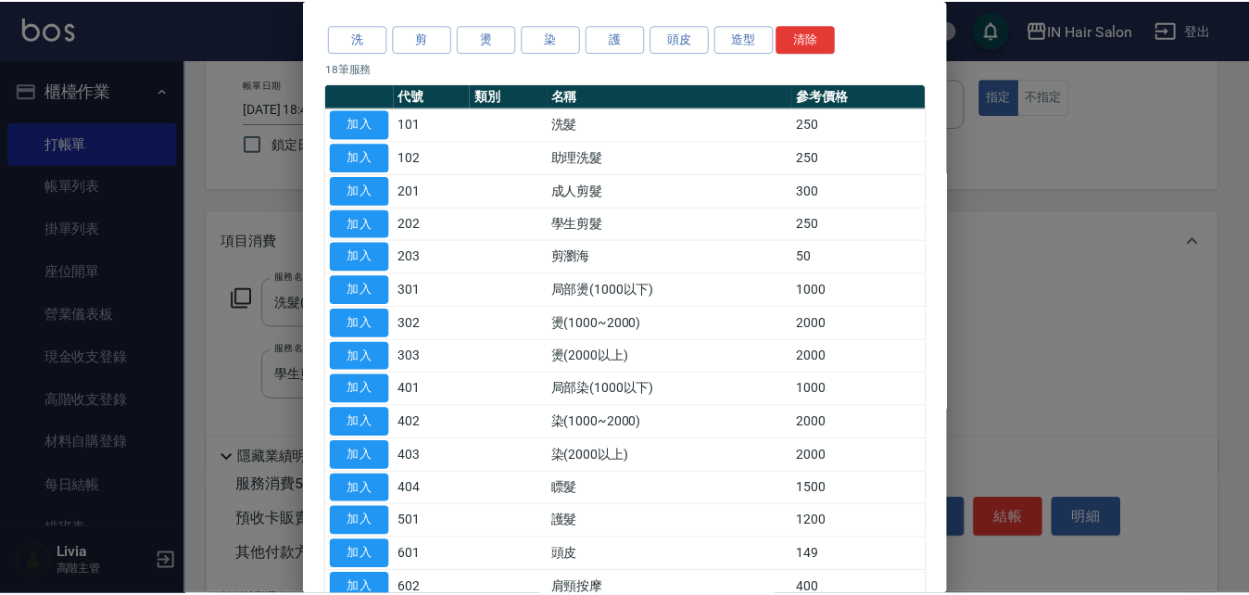
scroll to position [185, 0]
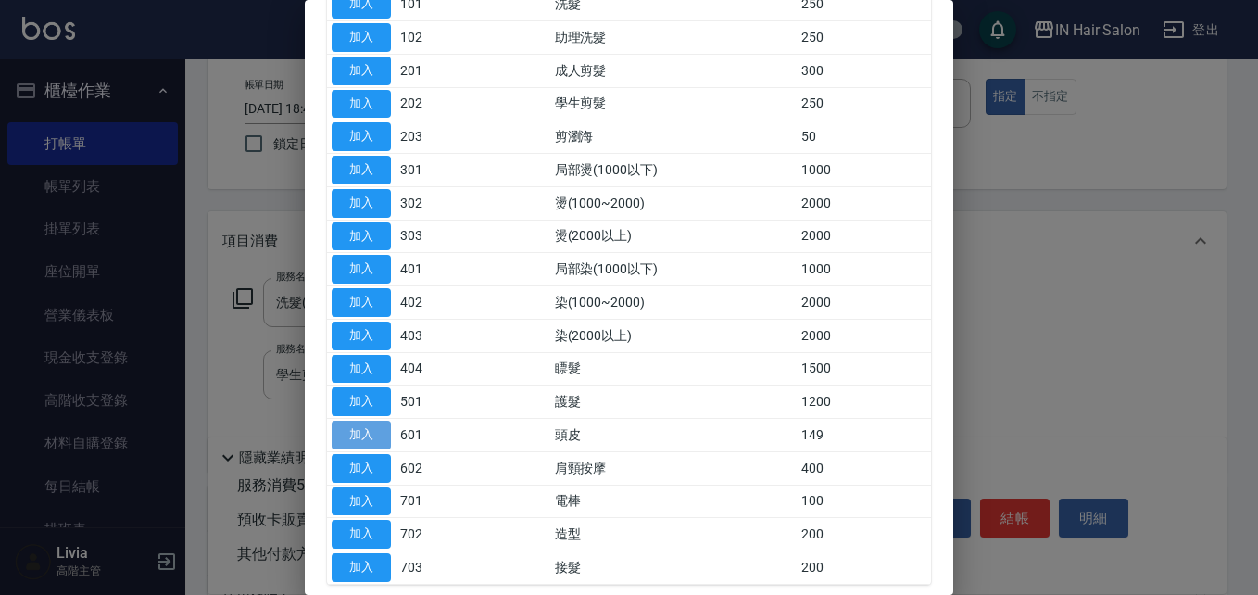
click at [372, 435] on button "加入" at bounding box center [361, 435] width 59 height 29
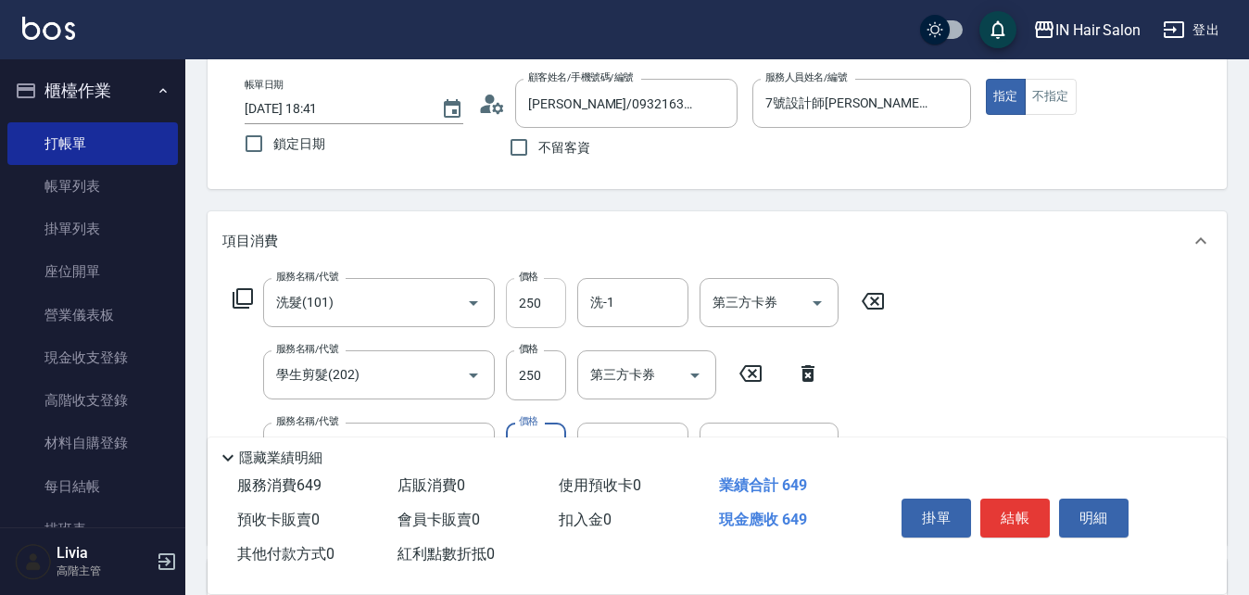
click at [542, 300] on input "250" at bounding box center [536, 303] width 60 height 50
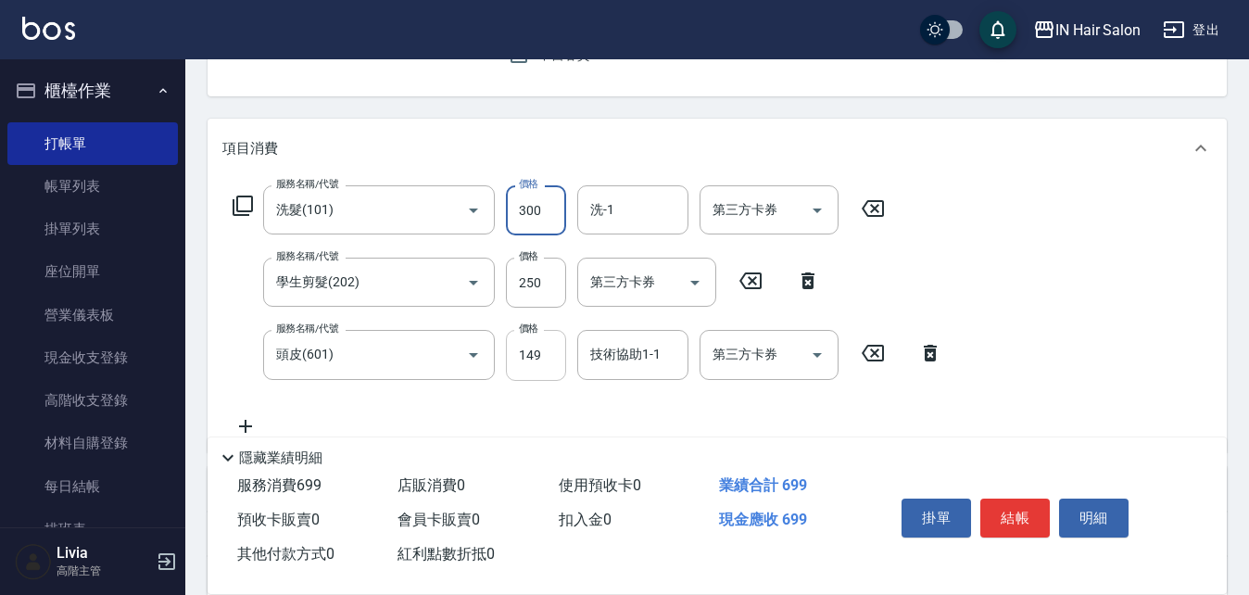
type input "300"
click at [549, 347] on input "149" at bounding box center [536, 355] width 60 height 50
type input "50"
click at [473, 398] on div "服務名稱/代號 洗髮(101) 服務名稱/代號 價格 300 價格 洗-1 洗-1 第三方卡券 第三方卡券 服務名稱/代號 學生剪髮(202) 服務名稱/代號…" at bounding box center [587, 310] width 731 height 251
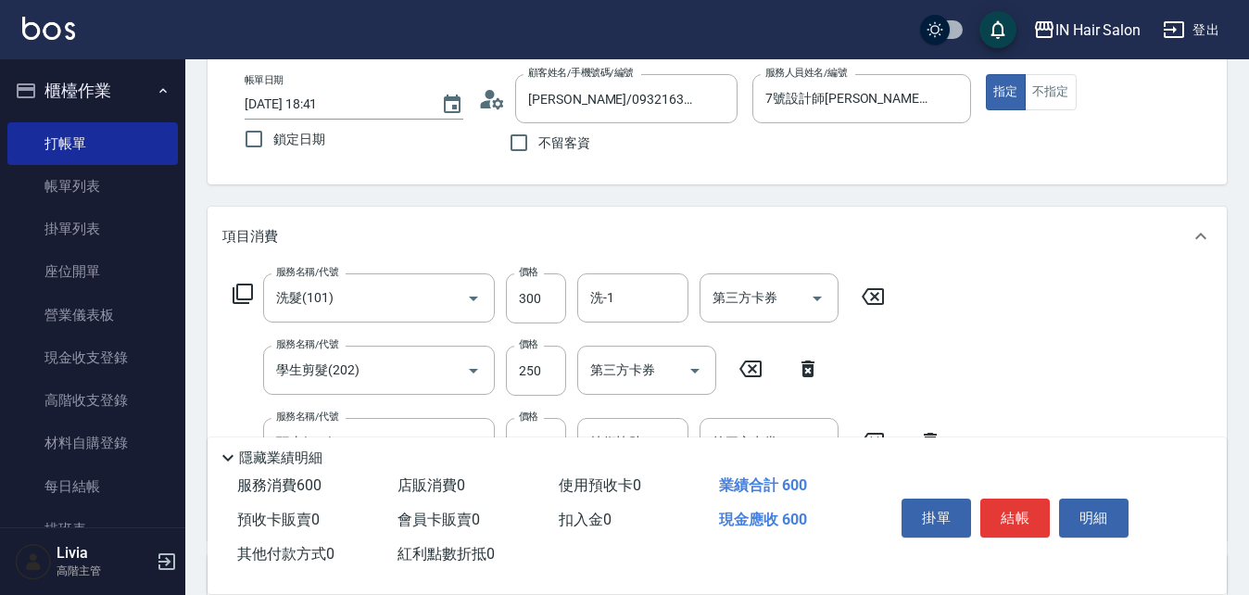
scroll to position [0, 0]
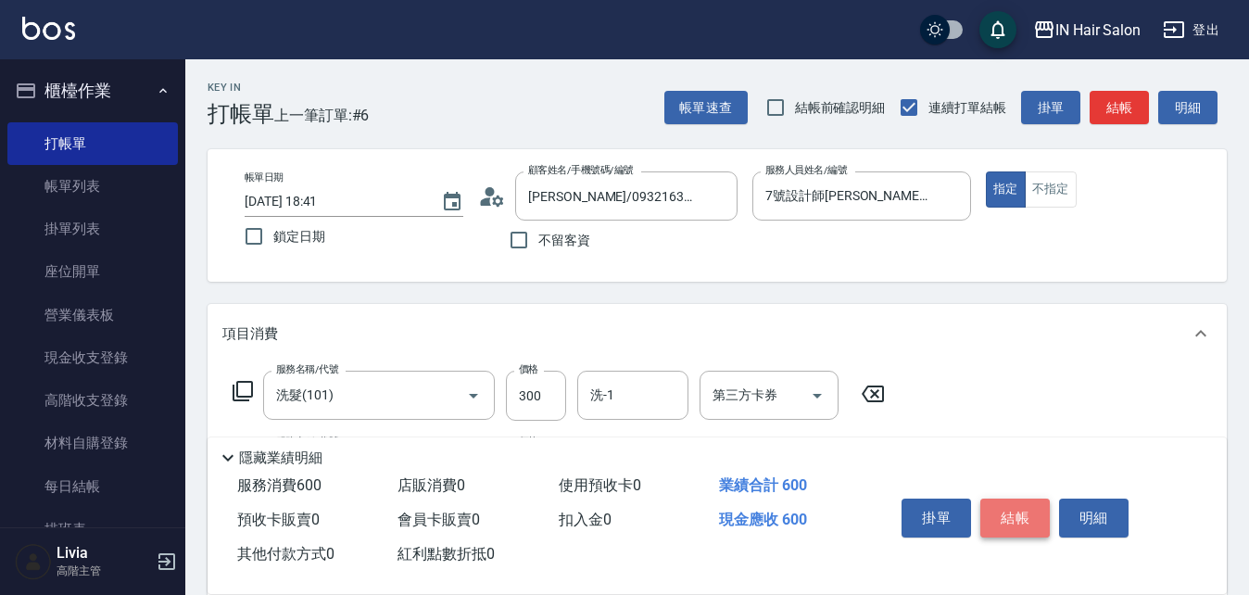
click at [1009, 504] on button "結帳" at bounding box center [1014, 518] width 69 height 39
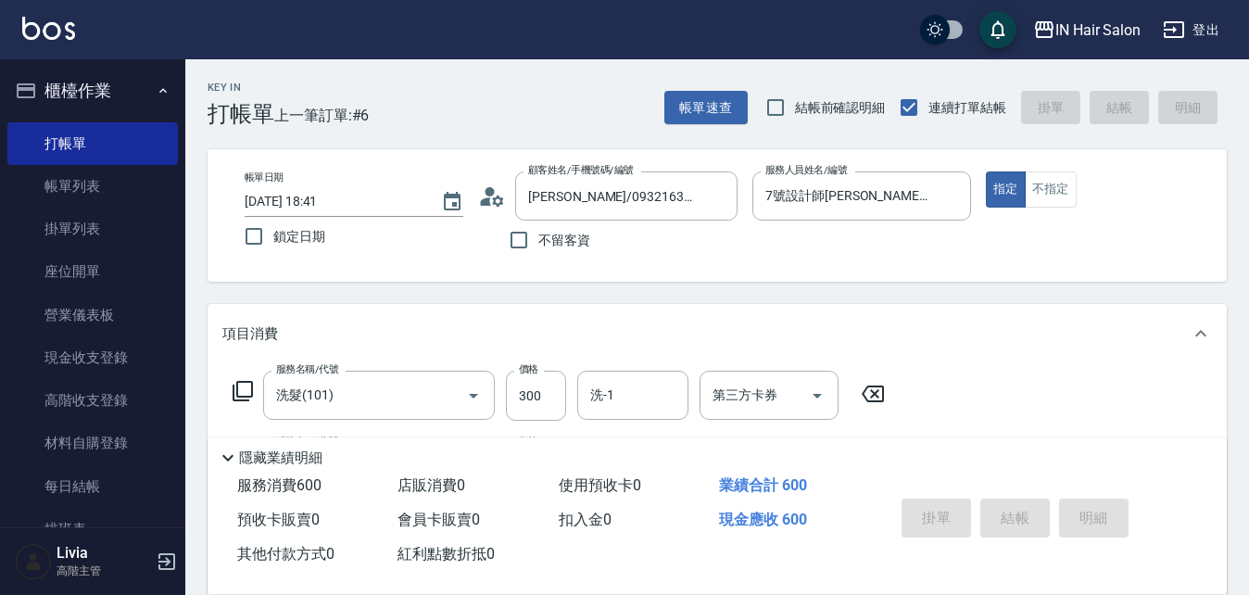
type input "2025/08/22 18:42"
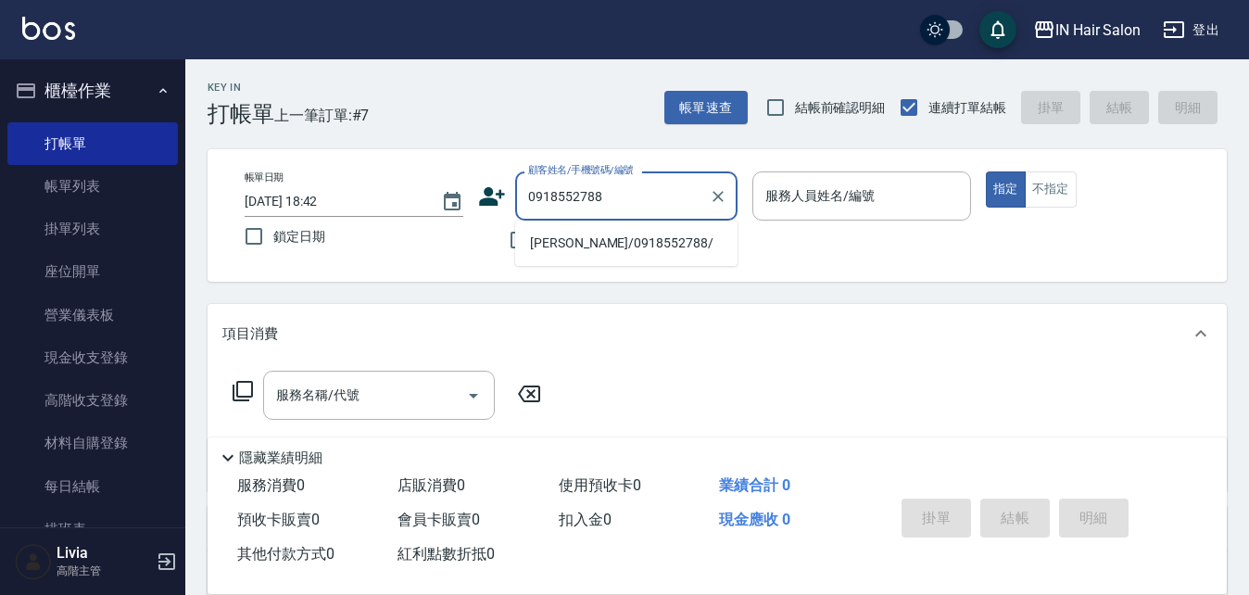
click at [597, 241] on li "黃美櫻/0918552788/" at bounding box center [626, 243] width 222 height 31
type input "黃美櫻/0918552788/"
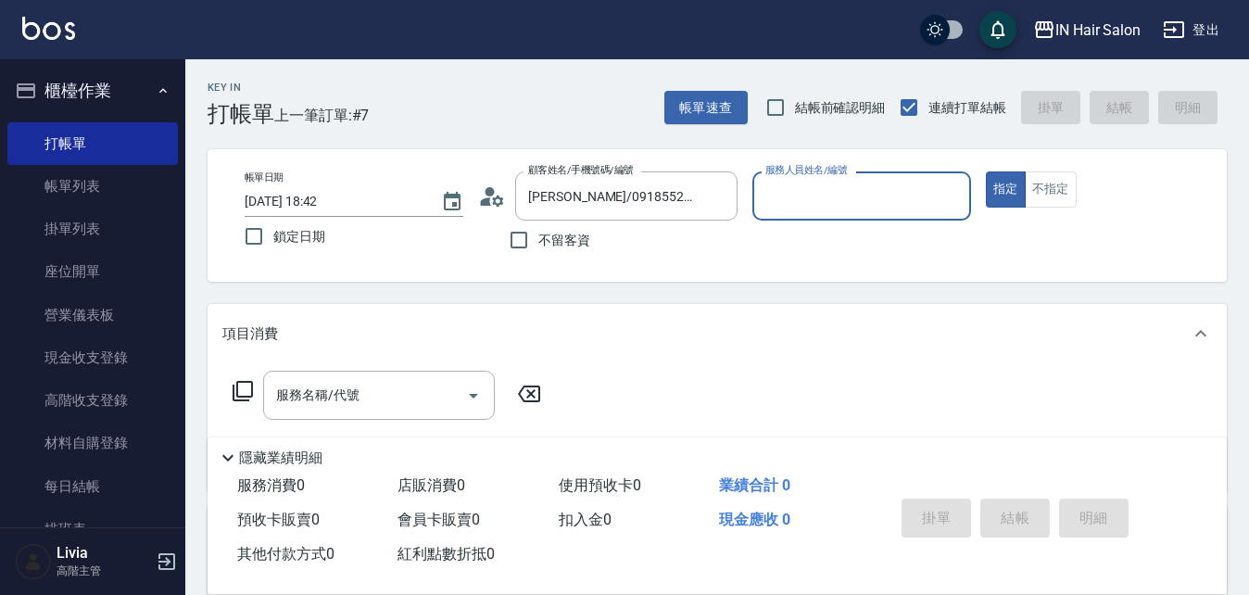
type input "7號設計師Erica-7"
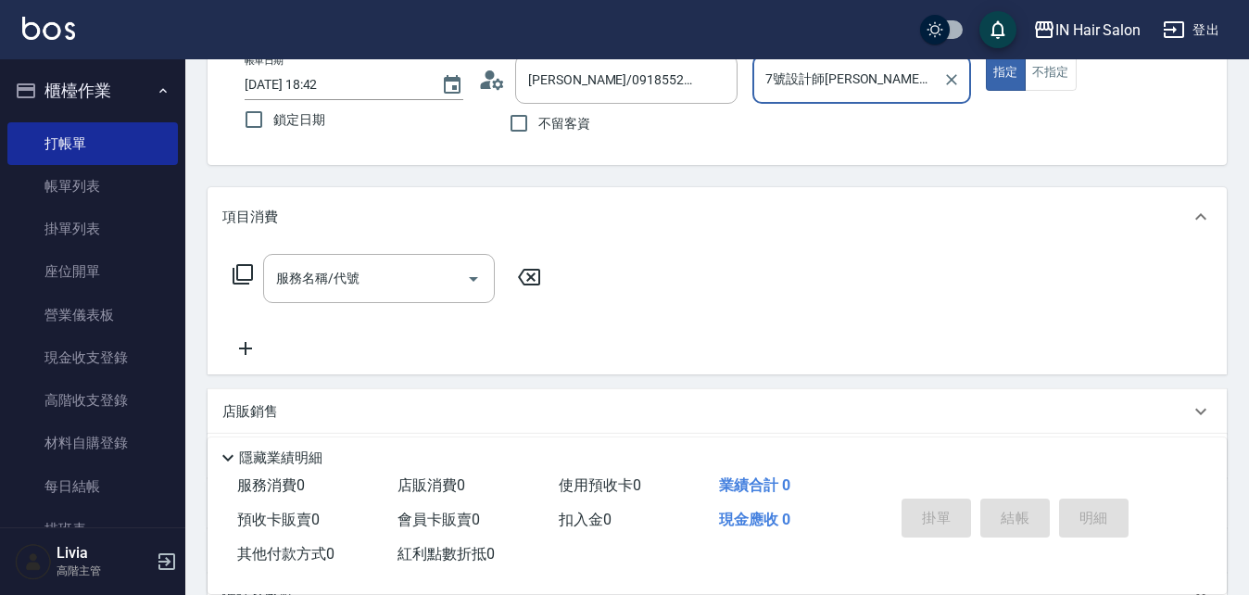
scroll to position [278, 0]
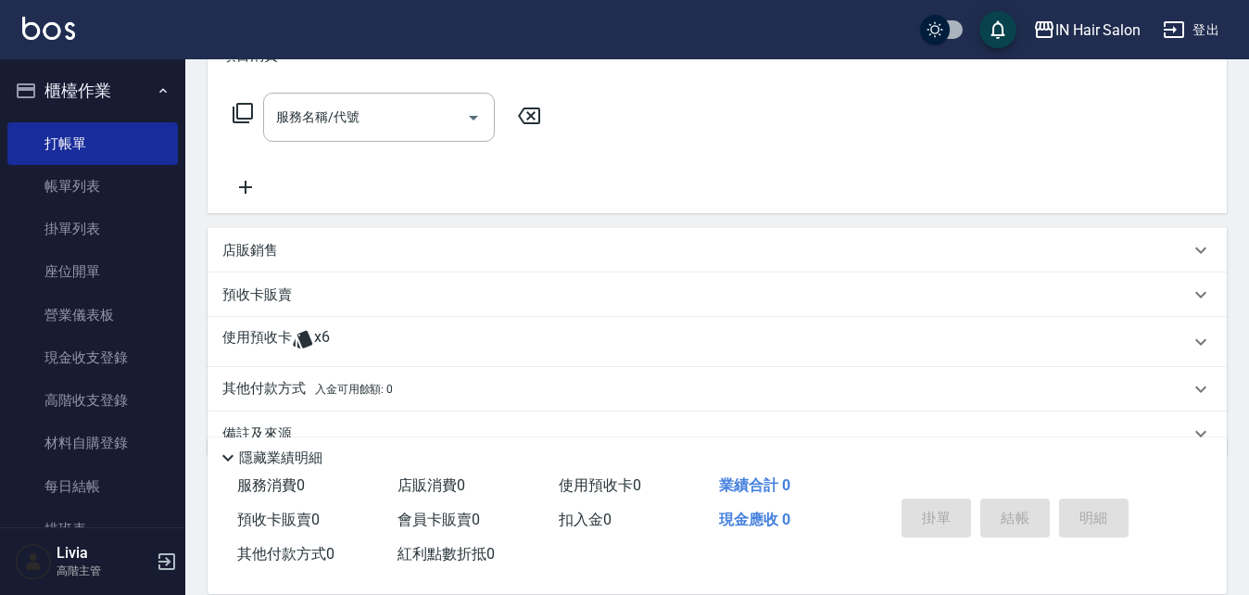
click at [254, 337] on p "使用預收卡" at bounding box center [256, 342] width 69 height 28
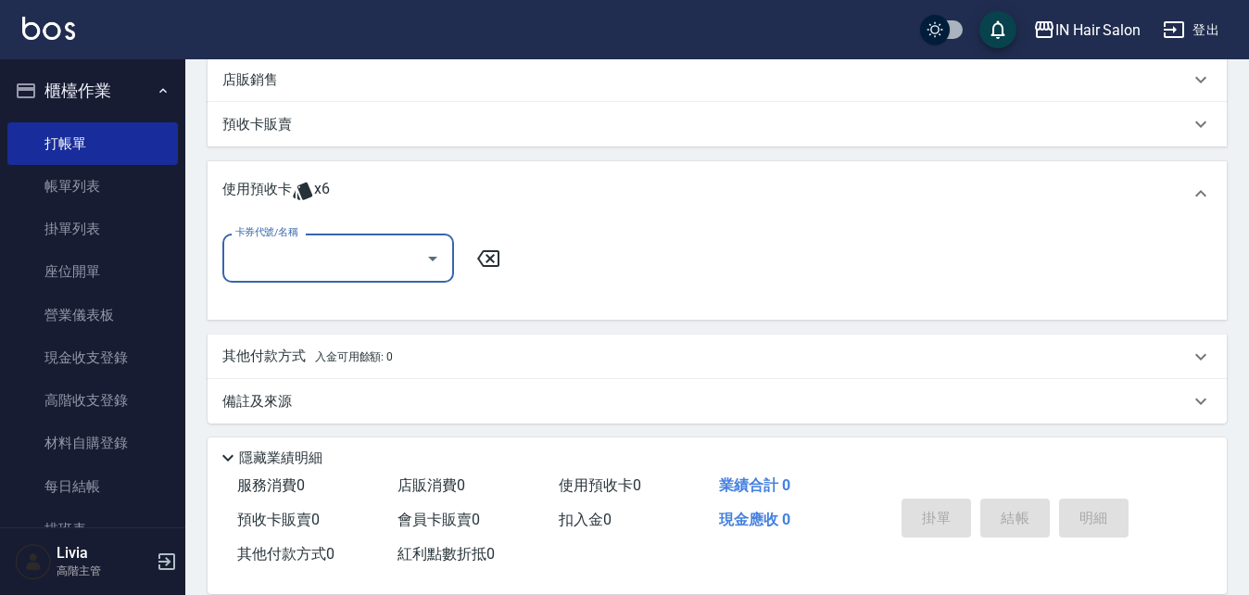
scroll to position [455, 0]
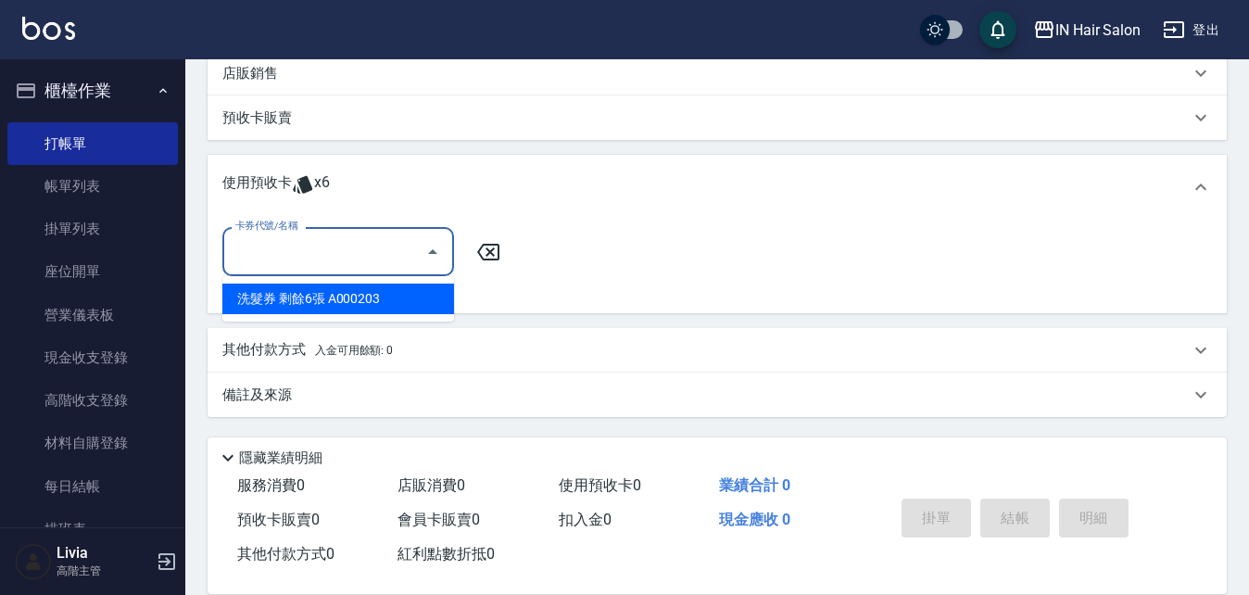
click at [372, 253] on input "卡券代號/名稱" at bounding box center [324, 251] width 187 height 32
click at [326, 302] on div "洗髮券 剩餘6張 A000203" at bounding box center [338, 299] width 232 height 31
type input "洗髮券 A000203"
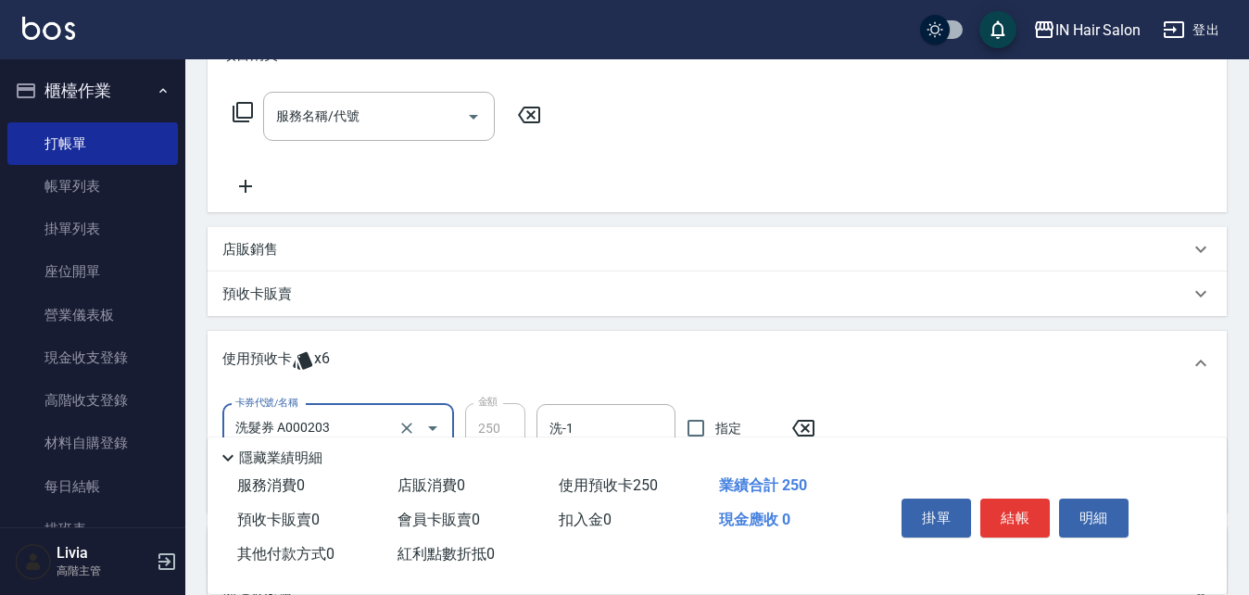
scroll to position [84, 0]
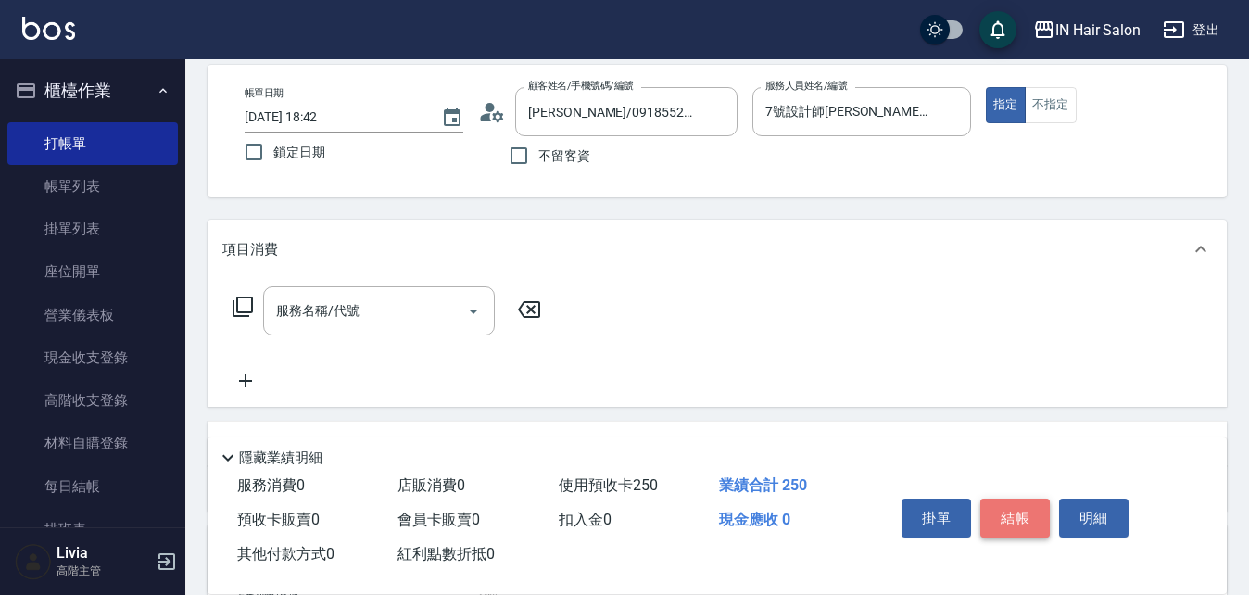
click at [1025, 508] on button "結帳" at bounding box center [1014, 518] width 69 height 39
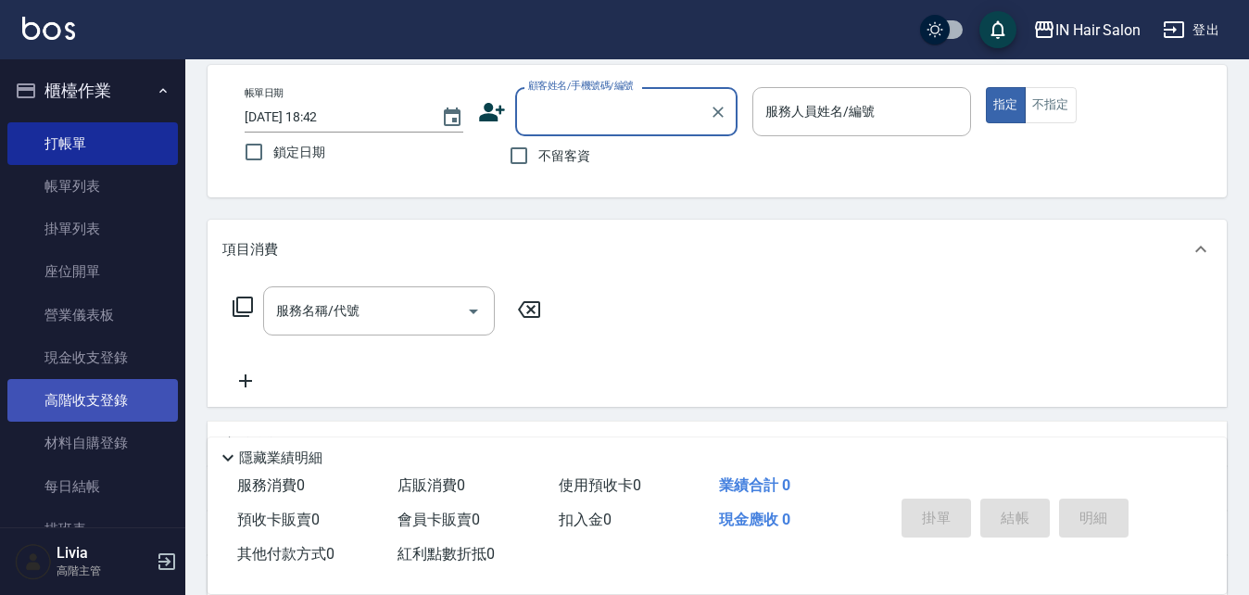
click at [129, 398] on link "高階收支登錄" at bounding box center [92, 400] width 170 height 43
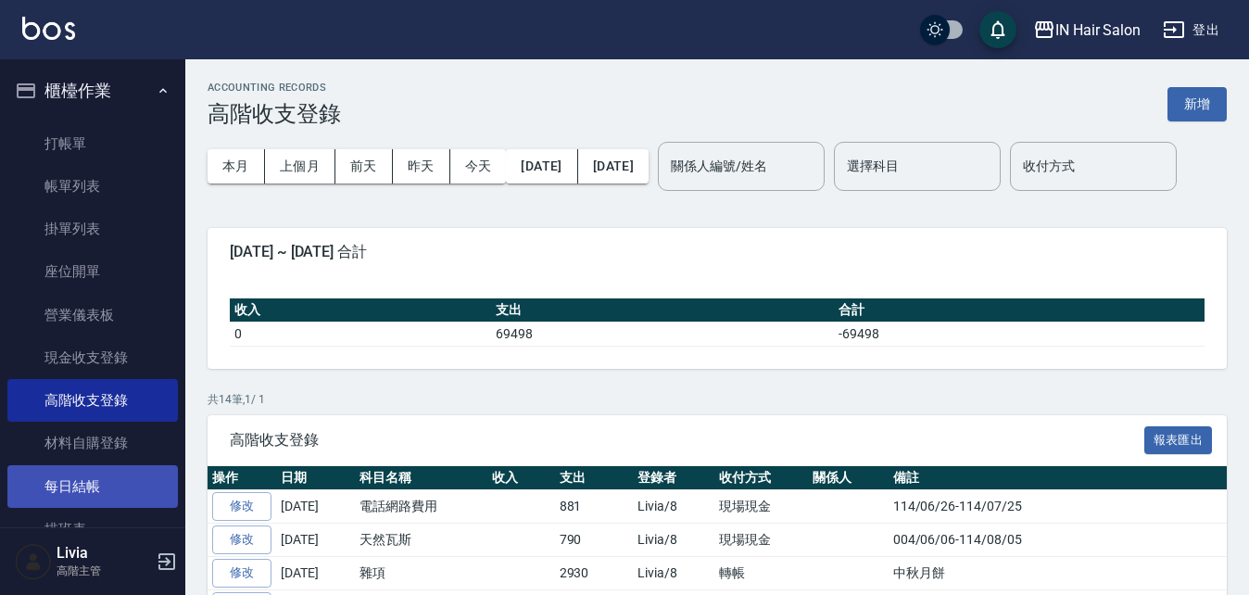
click at [95, 482] on link "每日結帳" at bounding box center [92, 486] width 170 height 43
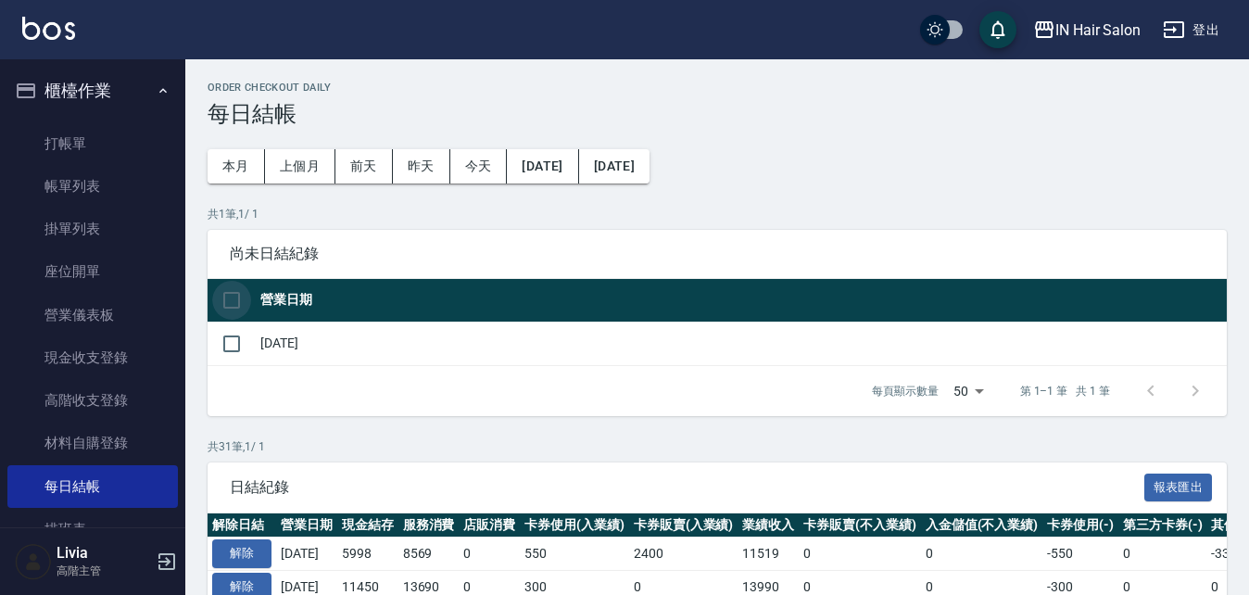
click at [235, 296] on input "checkbox" at bounding box center [231, 300] width 39 height 39
checkbox input "true"
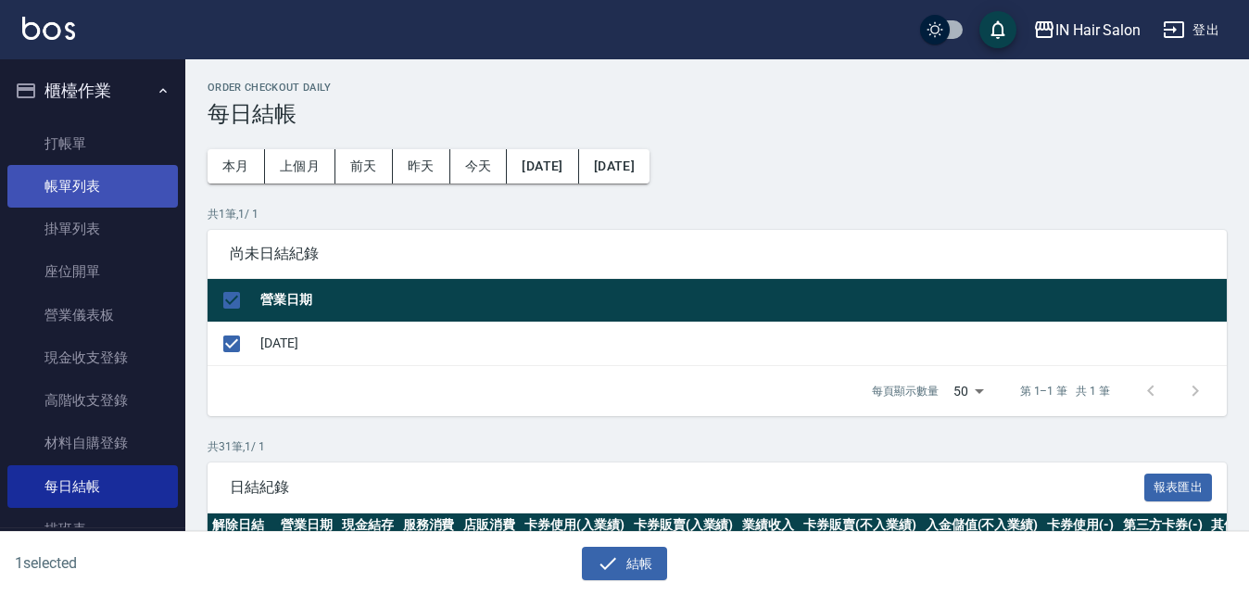
click at [74, 183] on link "帳單列表" at bounding box center [92, 186] width 170 height 43
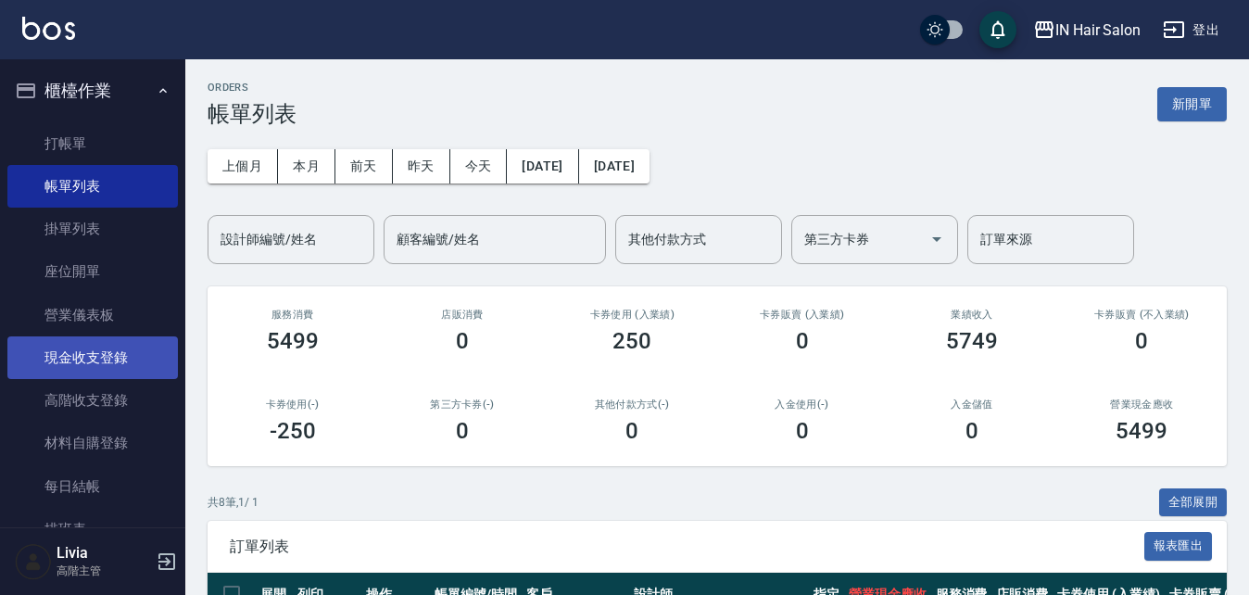
click at [90, 352] on link "現金收支登錄" at bounding box center [92, 357] width 170 height 43
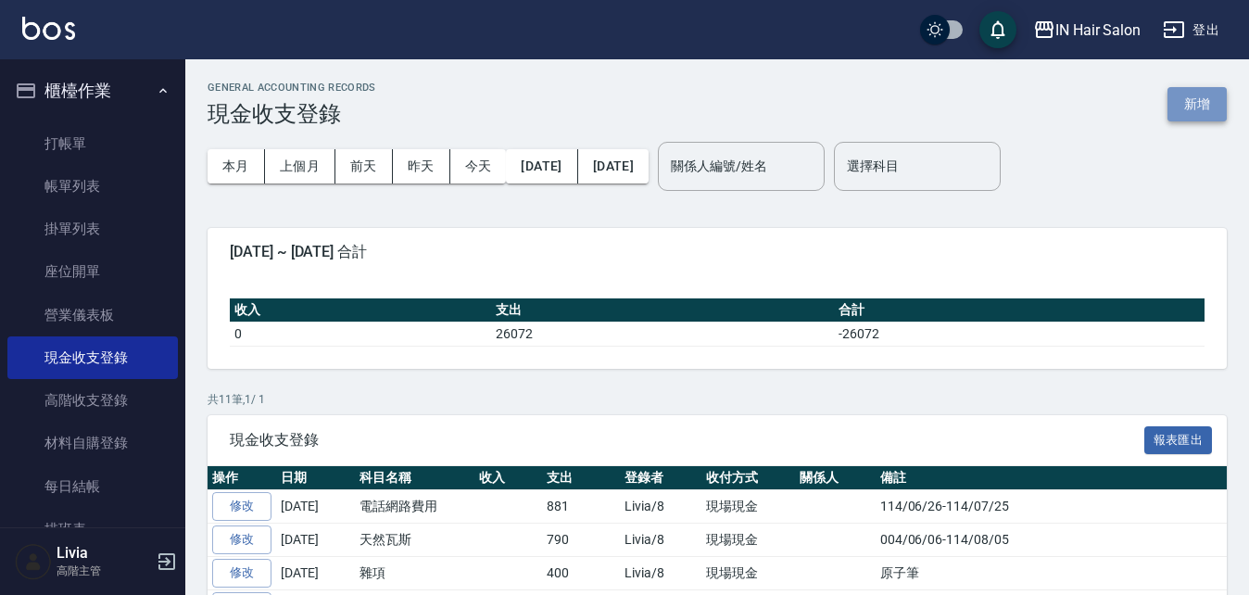
click at [1191, 97] on button "新增" at bounding box center [1197, 104] width 59 height 34
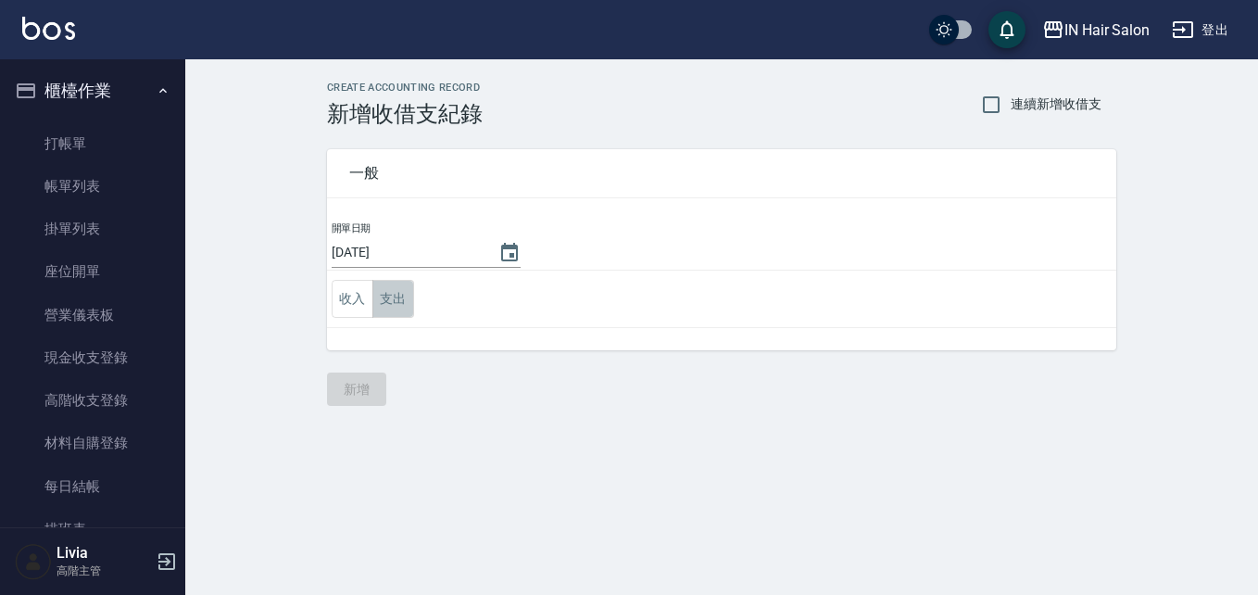
click at [397, 298] on button "支出" at bounding box center [393, 299] width 42 height 38
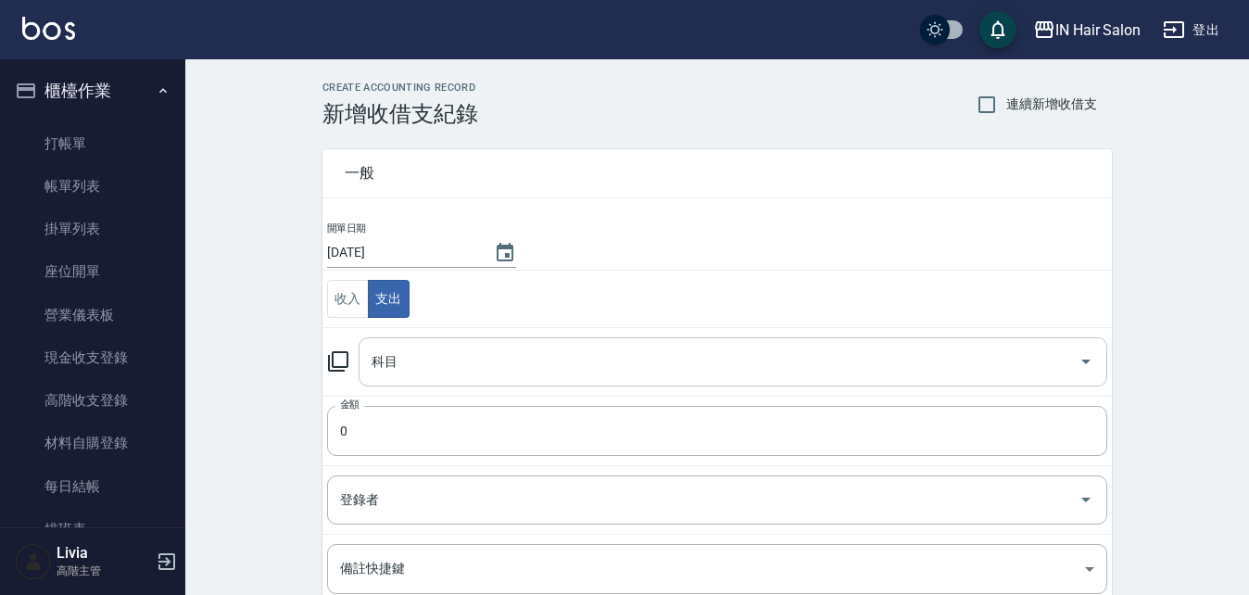
click at [397, 367] on input "科目" at bounding box center [719, 362] width 704 height 32
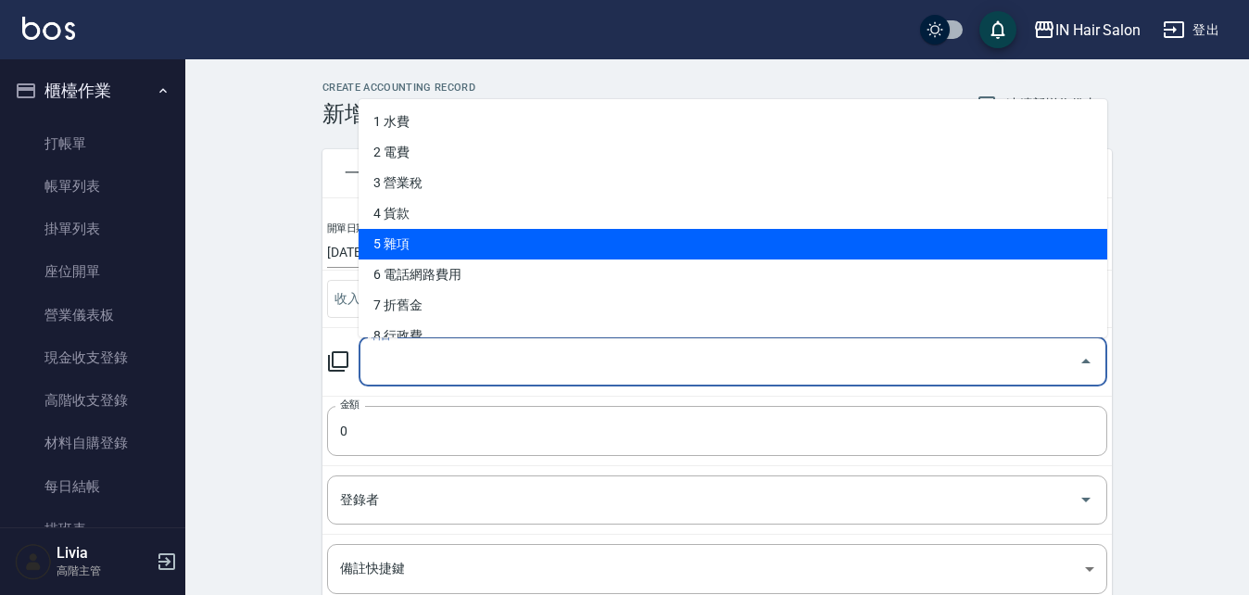
click at [402, 236] on li "5 雜項" at bounding box center [733, 244] width 749 height 31
type input "5 雜項"
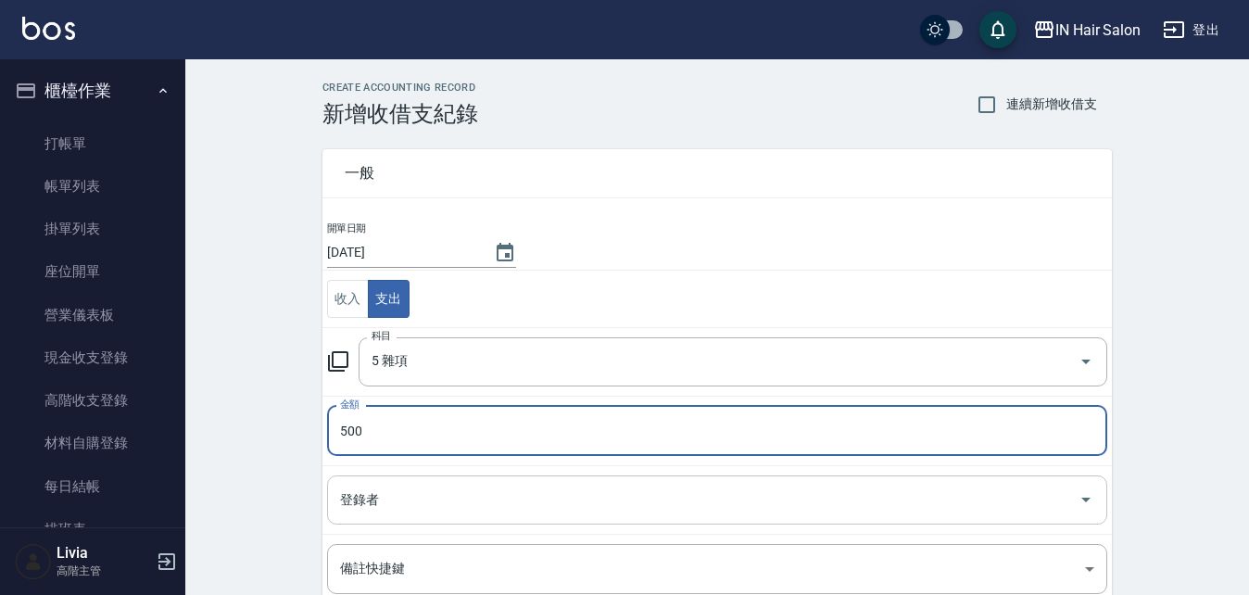
type input "500"
click at [363, 503] on input "登錄者" at bounding box center [703, 500] width 736 height 32
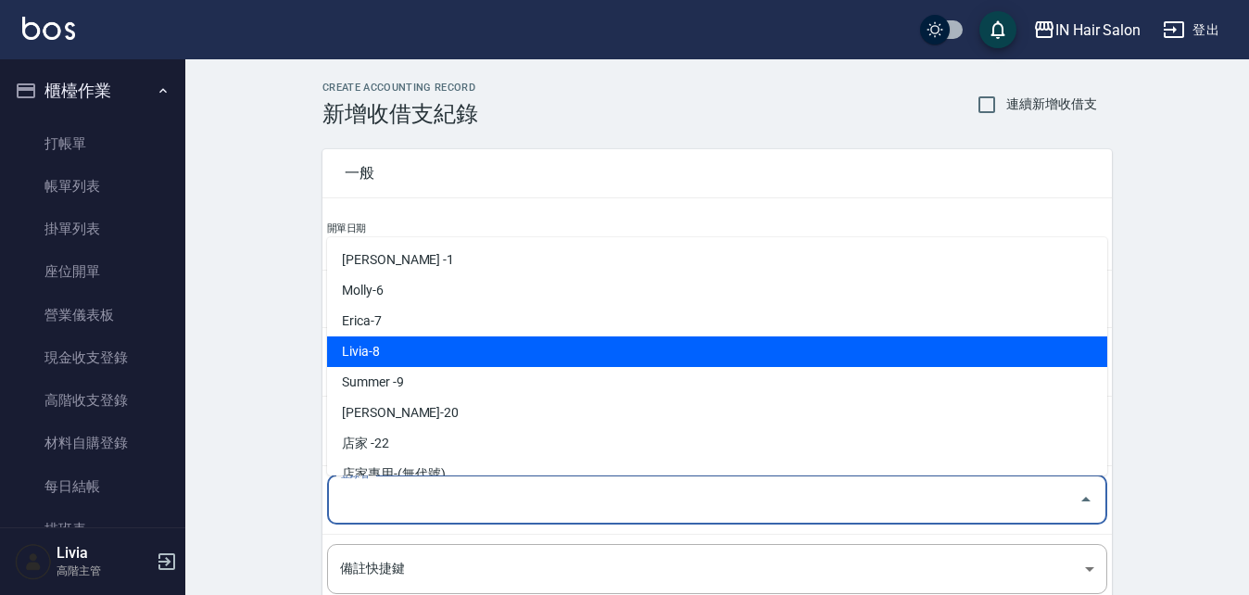
click at [383, 356] on li "Livia-8" at bounding box center [717, 351] width 780 height 31
type input "Livia-8"
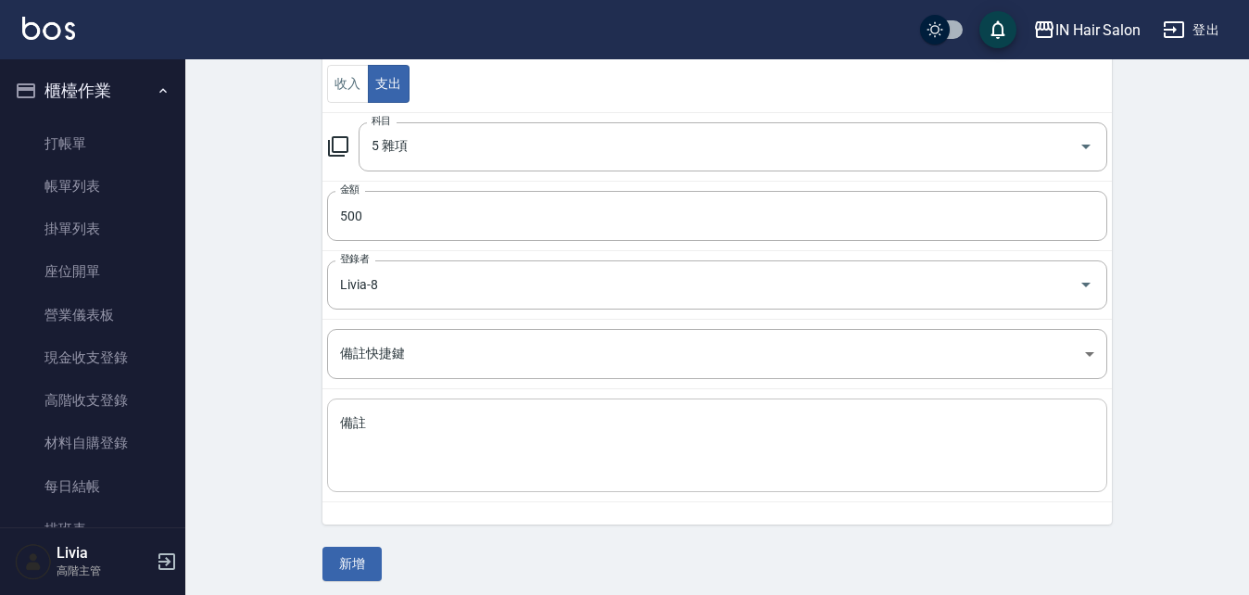
scroll to position [223, 0]
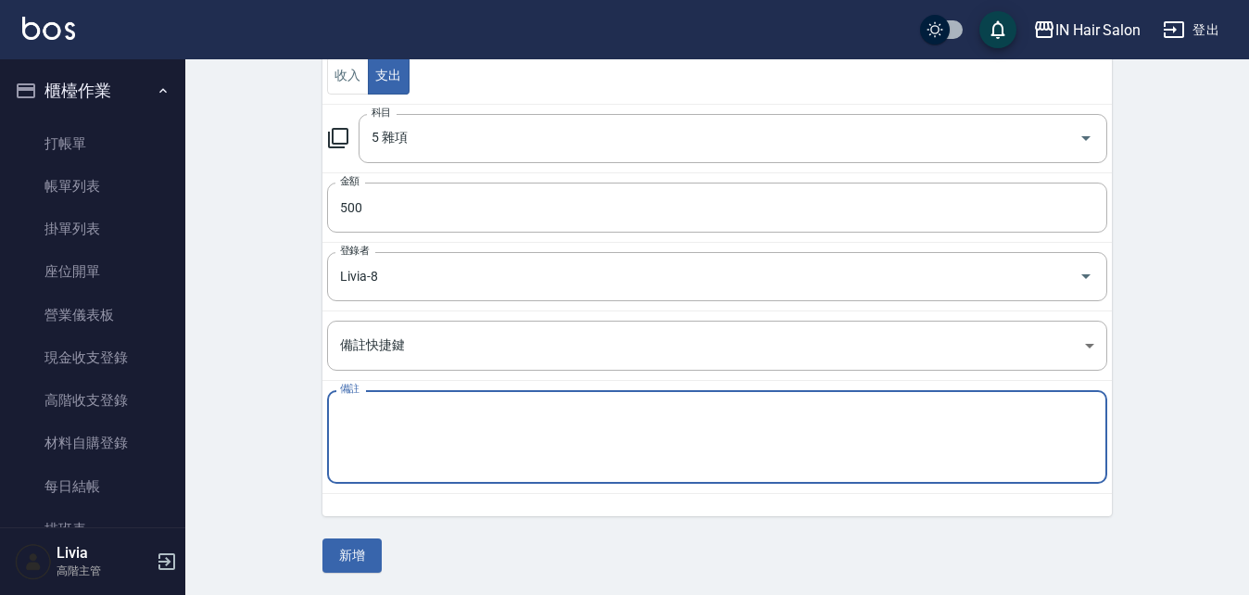
click at [384, 418] on textarea "備註" at bounding box center [717, 437] width 754 height 63
click at [506, 447] on textarea "謝依帆生日禮金" at bounding box center [717, 437] width 754 height 63
type textarea "謝依帆生日禮金"
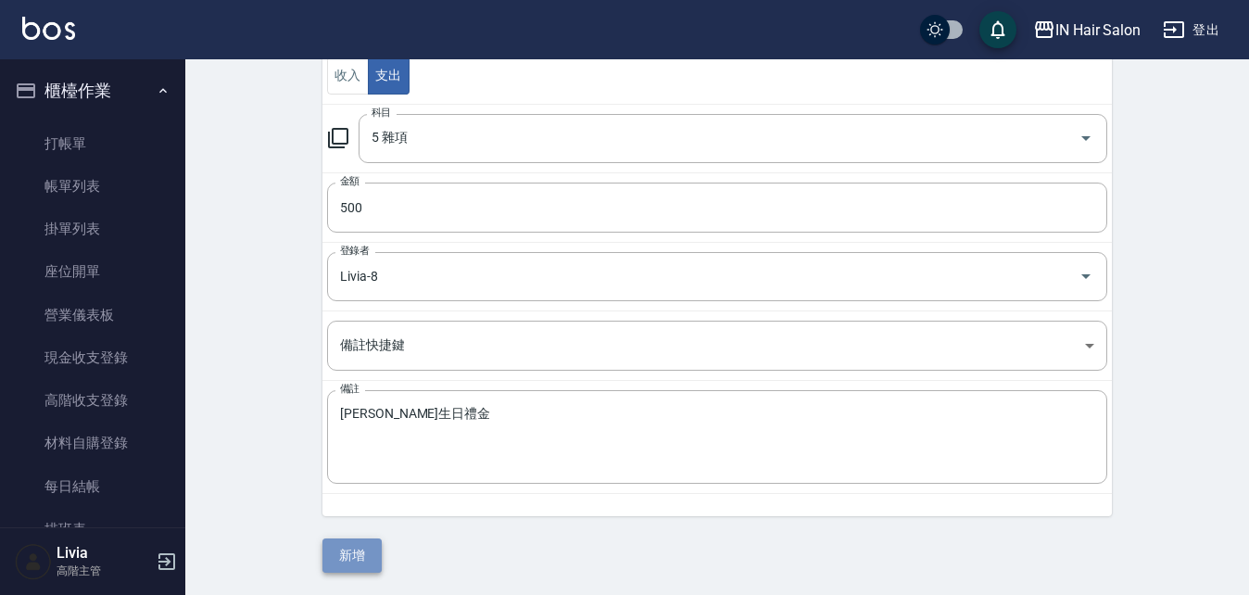
click at [360, 546] on button "新增" at bounding box center [351, 555] width 59 height 34
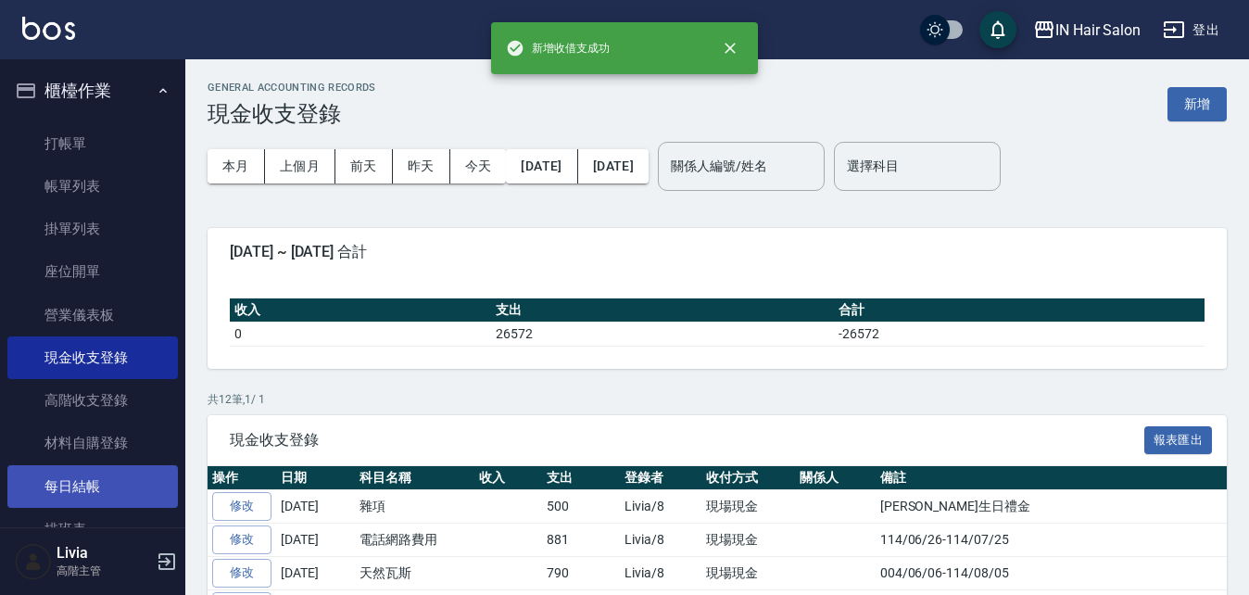
click at [97, 486] on link "每日結帳" at bounding box center [92, 486] width 170 height 43
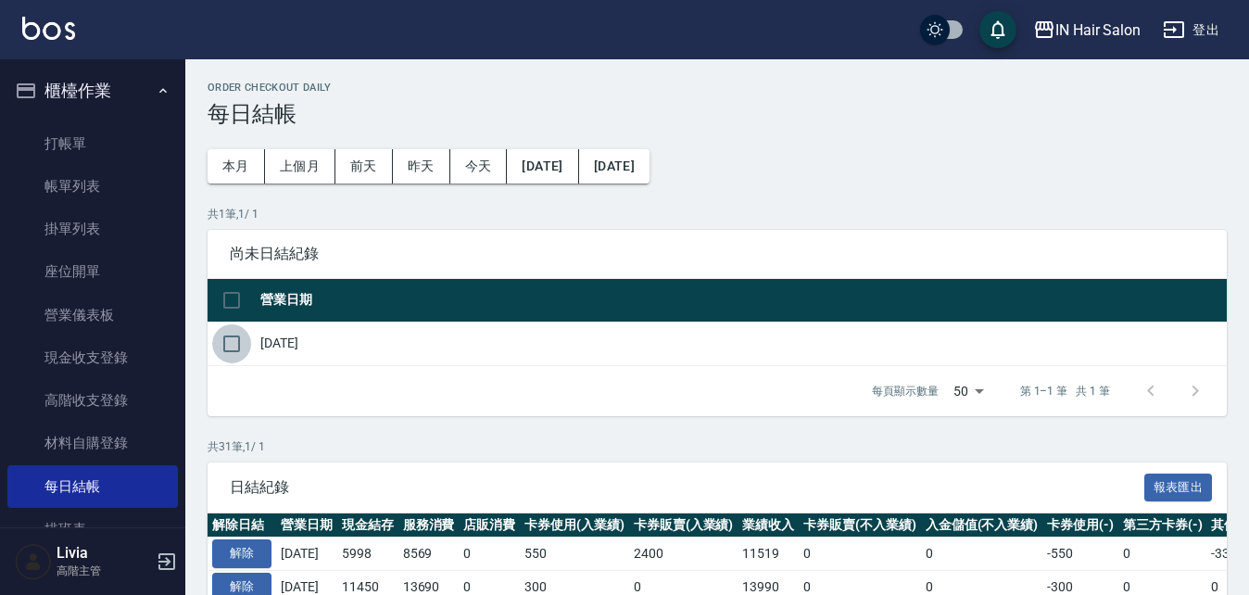
click at [237, 348] on input "checkbox" at bounding box center [231, 343] width 39 height 39
checkbox input "true"
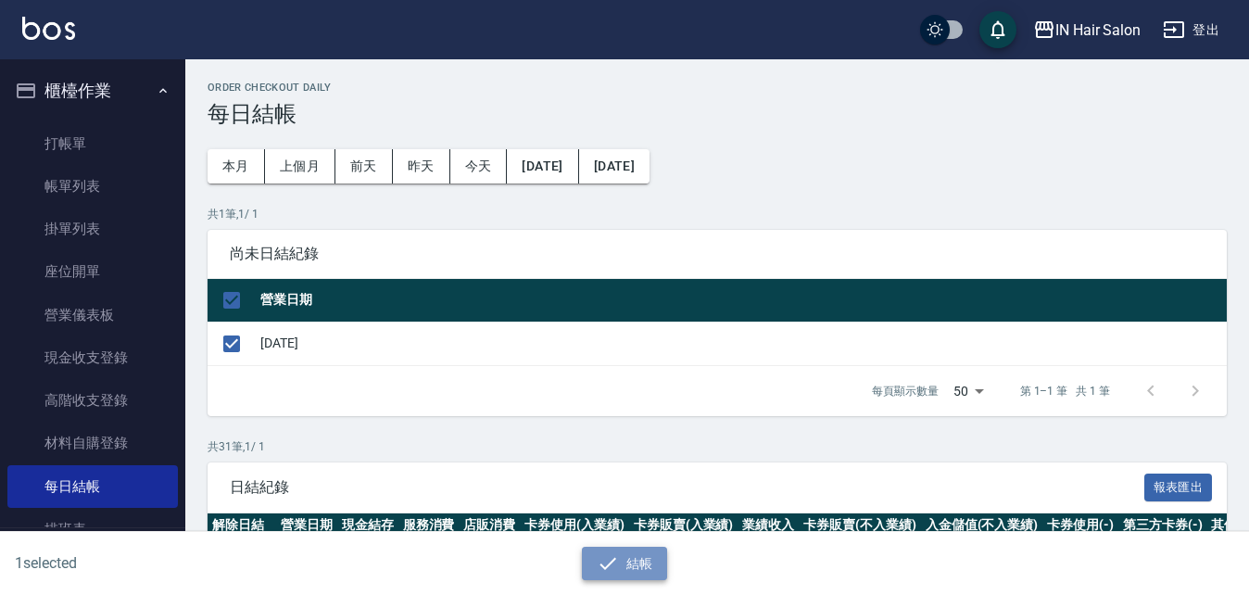
click at [640, 555] on button "結帳" at bounding box center [625, 564] width 86 height 34
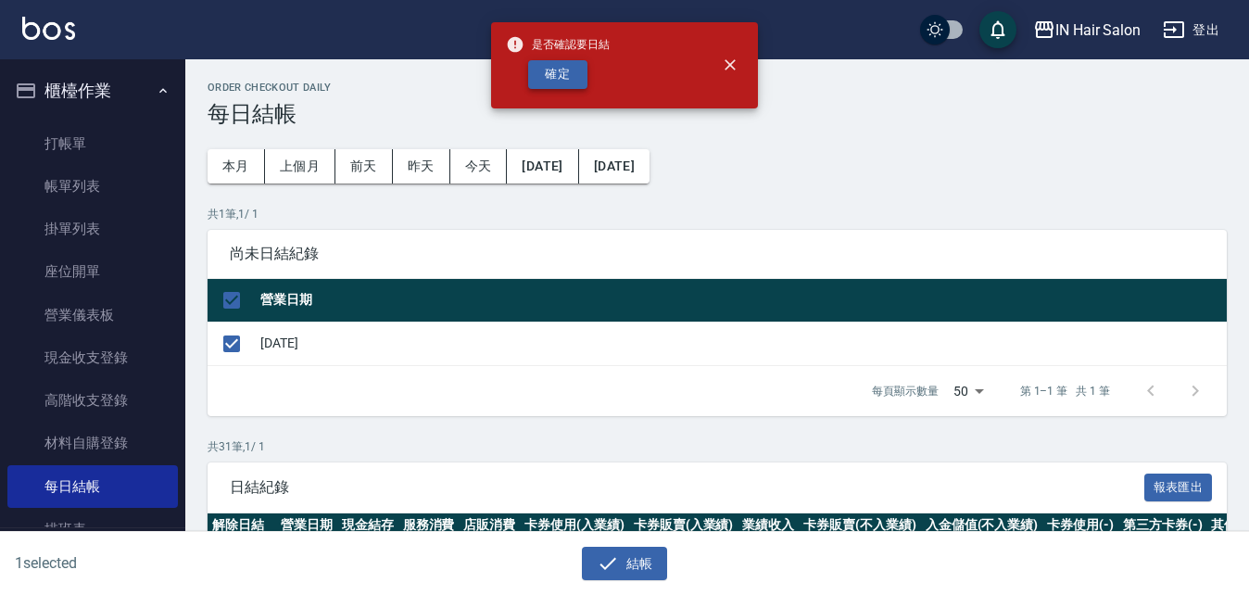
click at [557, 70] on button "確定" at bounding box center [557, 74] width 59 height 29
checkbox input "false"
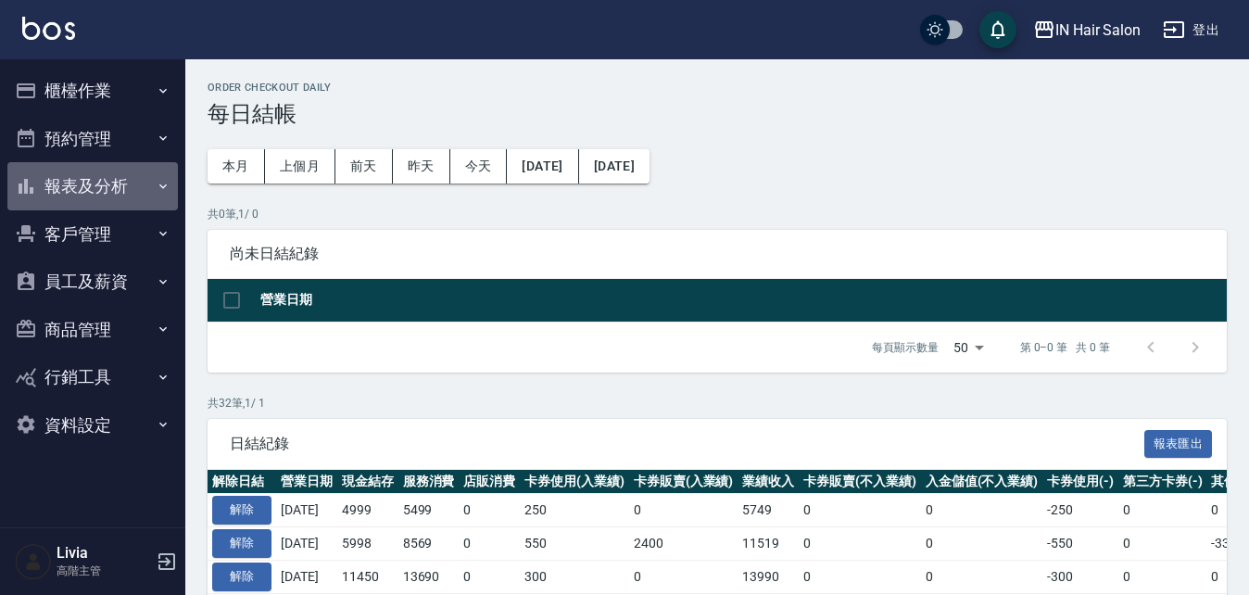
click at [102, 176] on button "報表及分析" at bounding box center [92, 186] width 170 height 48
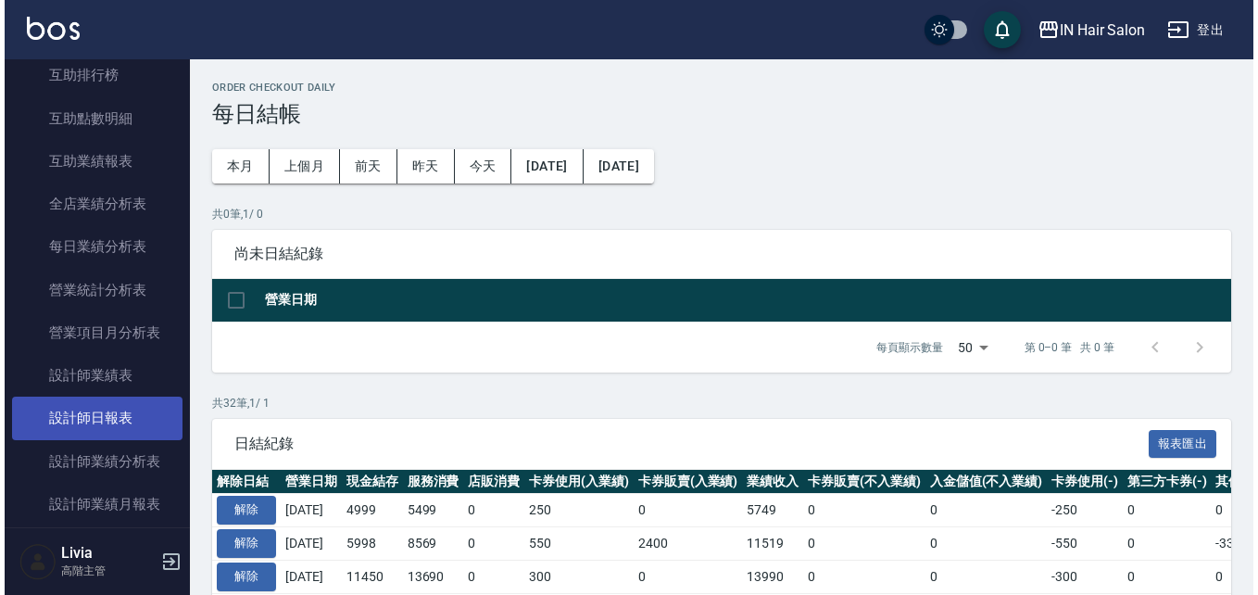
scroll to position [649, 0]
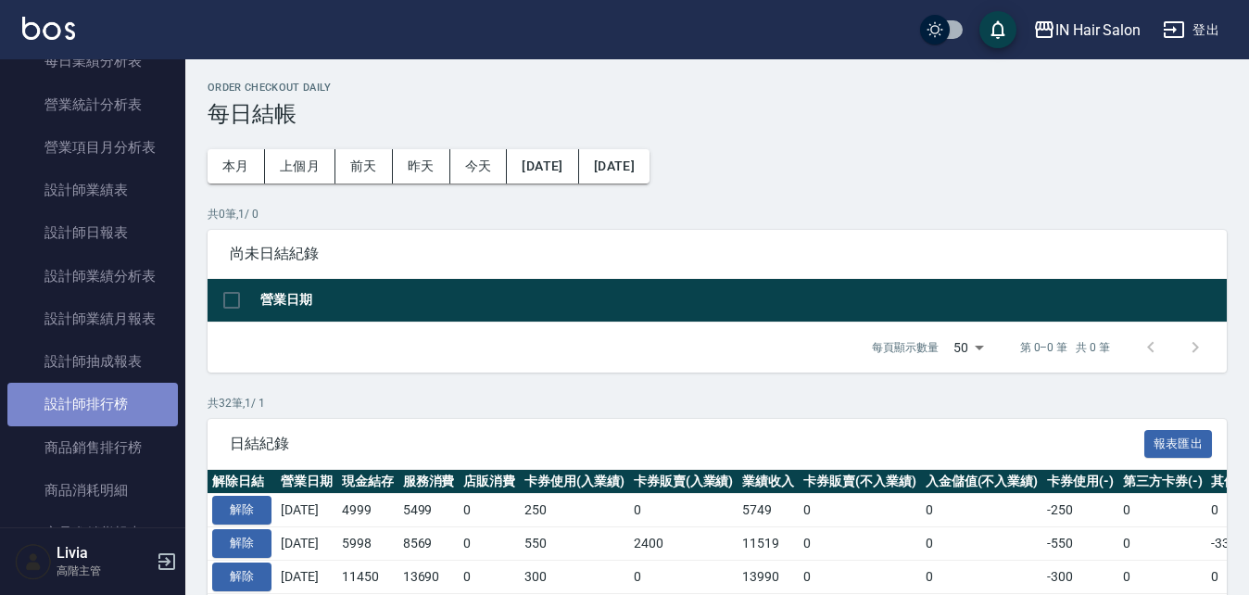
click at [98, 402] on link "設計師排行榜" at bounding box center [92, 404] width 170 height 43
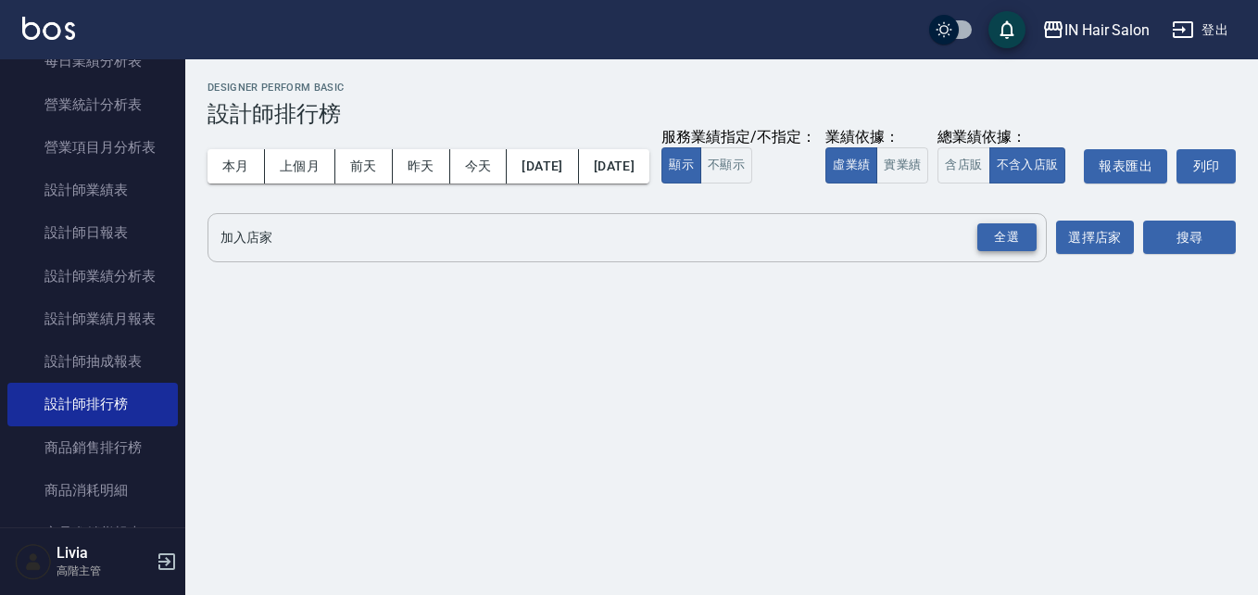
click at [997, 252] on div "全選" at bounding box center [1007, 237] width 59 height 29
click at [474, 172] on button "今天" at bounding box center [478, 166] width 57 height 34
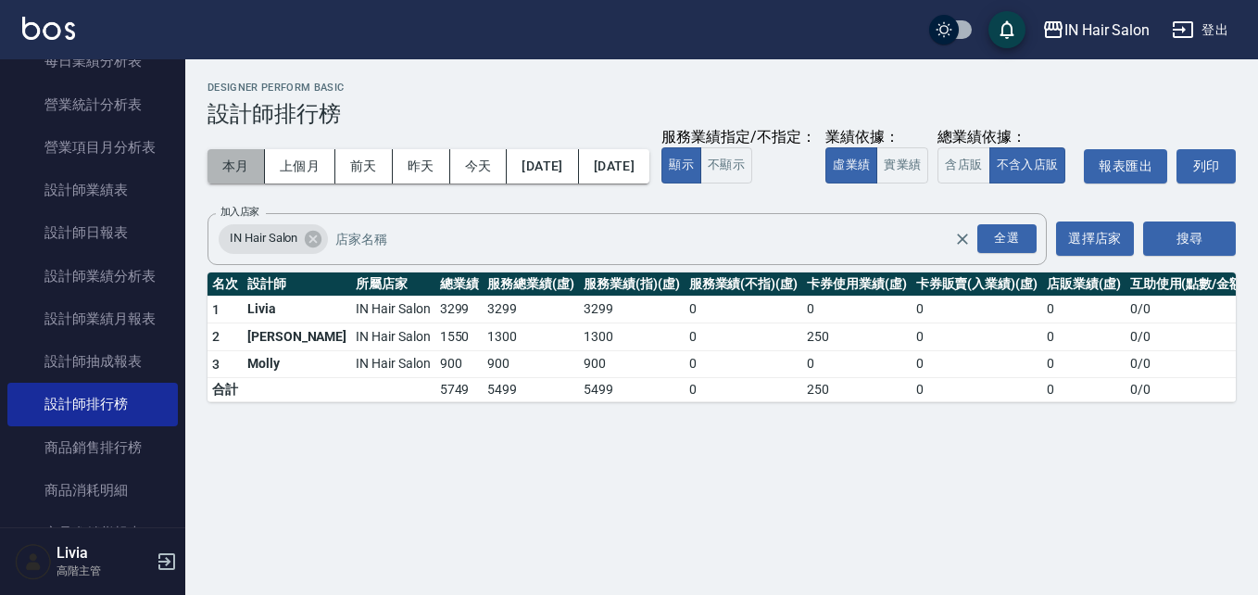
click at [231, 166] on button "本月" at bounding box center [236, 166] width 57 height 34
